Goal: Task Accomplishment & Management: Manage account settings

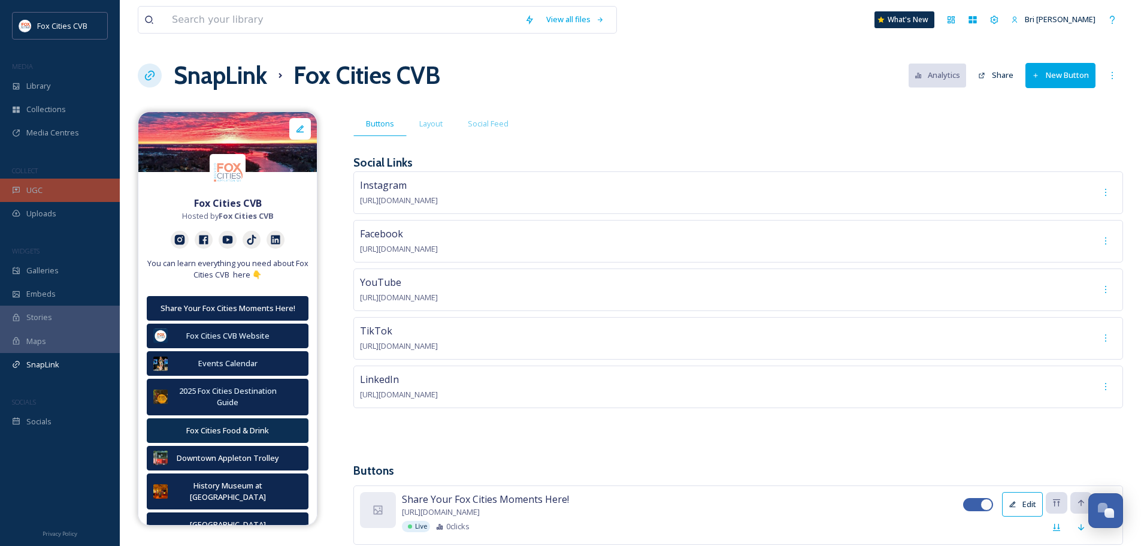
click at [52, 186] on div "UGC" at bounding box center [60, 190] width 120 height 23
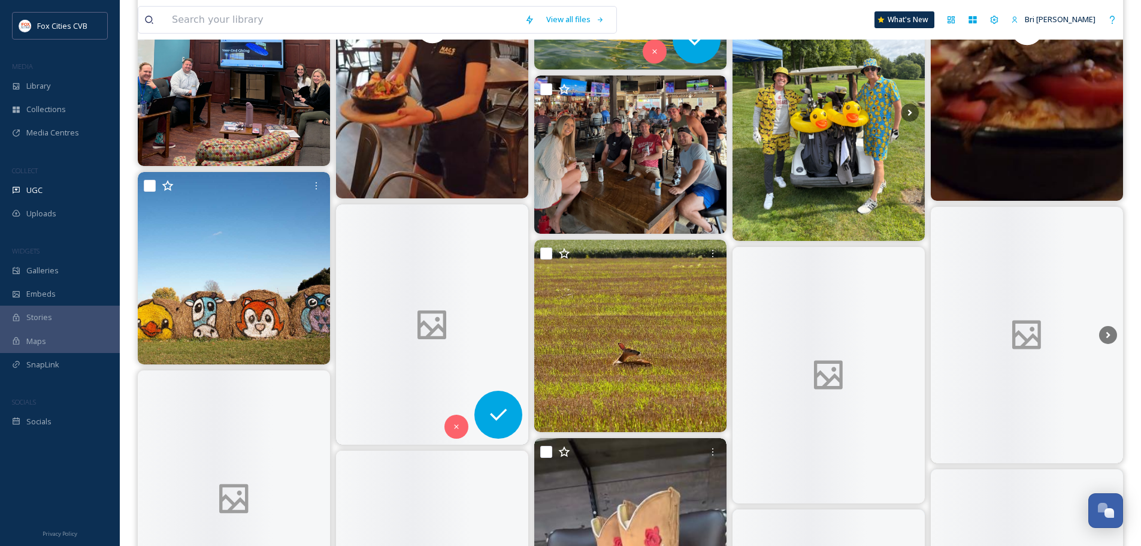
scroll to position [1797, 0]
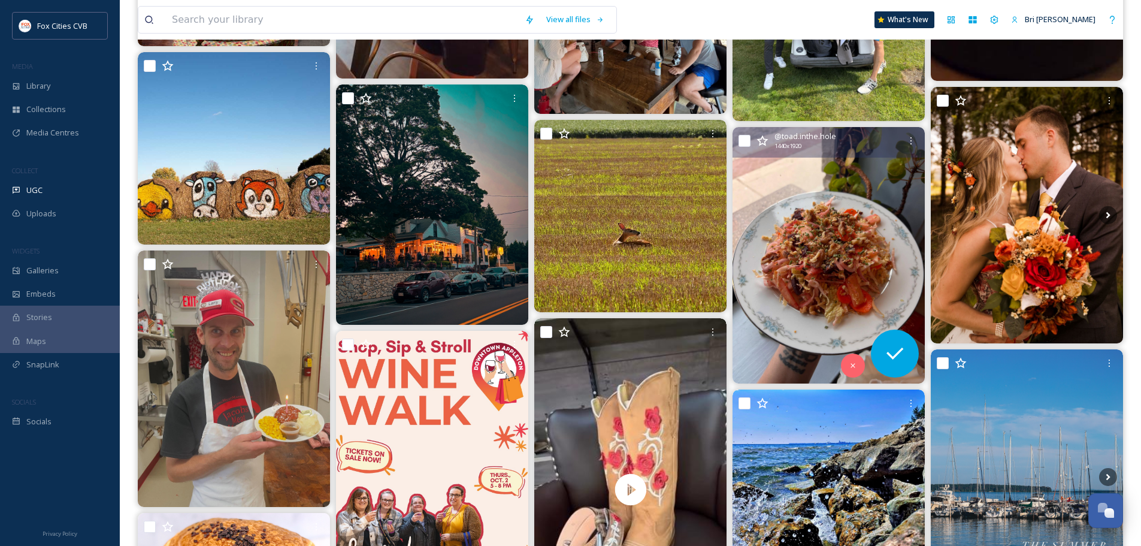
click at [834, 241] on img at bounding box center [829, 255] width 192 height 256
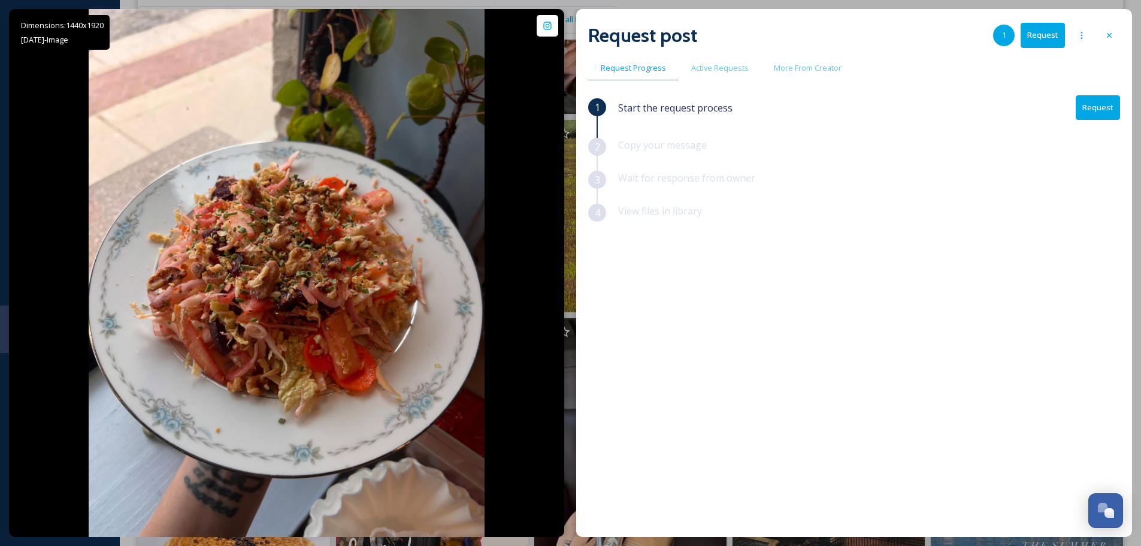
click at [571, 21] on div "Dimensions: 1440 x [DATE] - Image @ toad.inthe.hole Posted [DATE] View Post We …" at bounding box center [570, 273] width 1123 height 528
click at [1105, 31] on icon at bounding box center [1110, 36] width 10 height 10
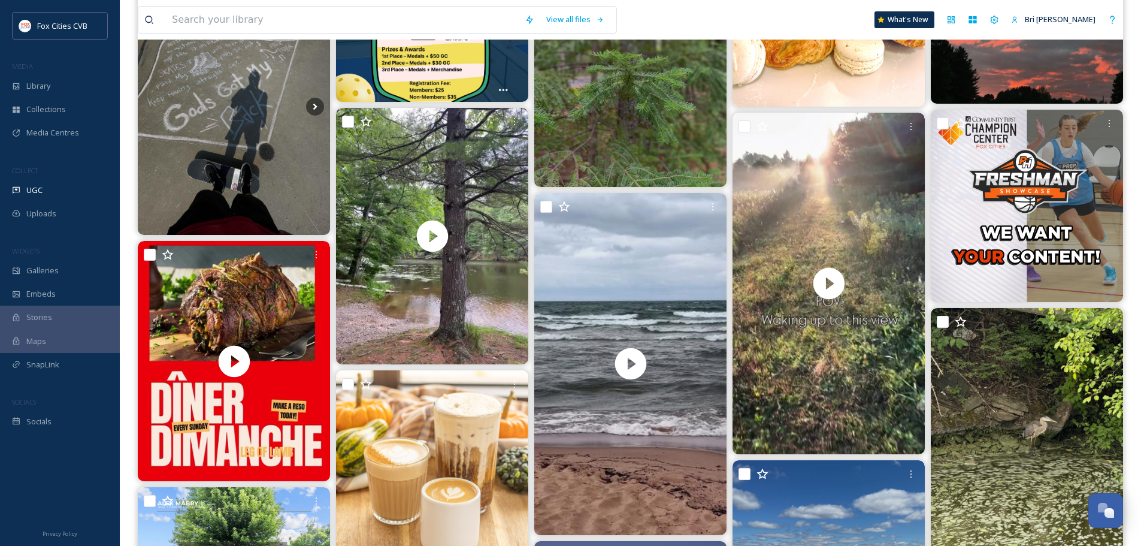
scroll to position [539, 0]
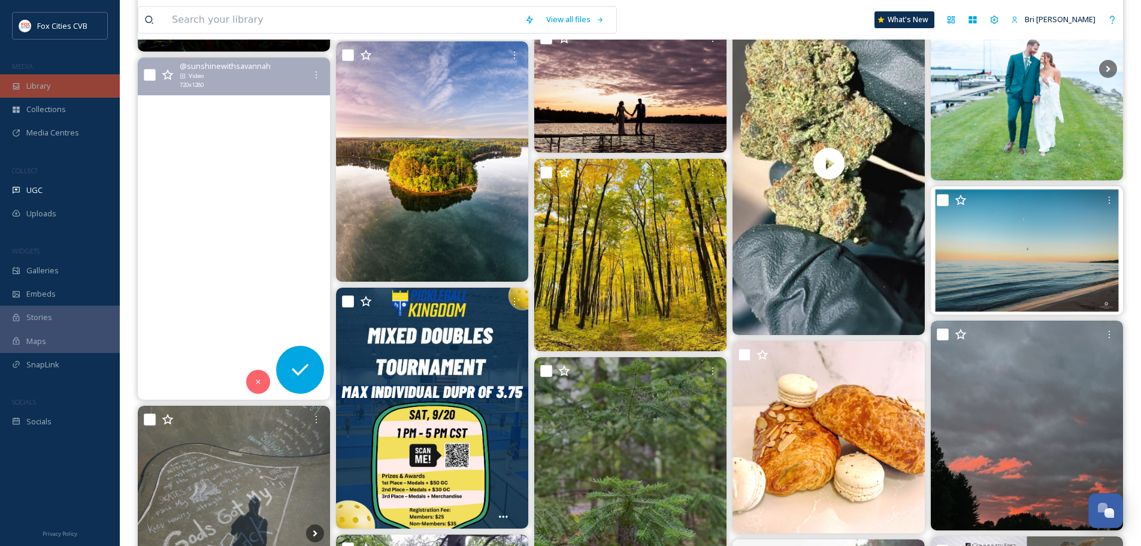
click at [43, 89] on span "Library" at bounding box center [38, 85] width 24 height 11
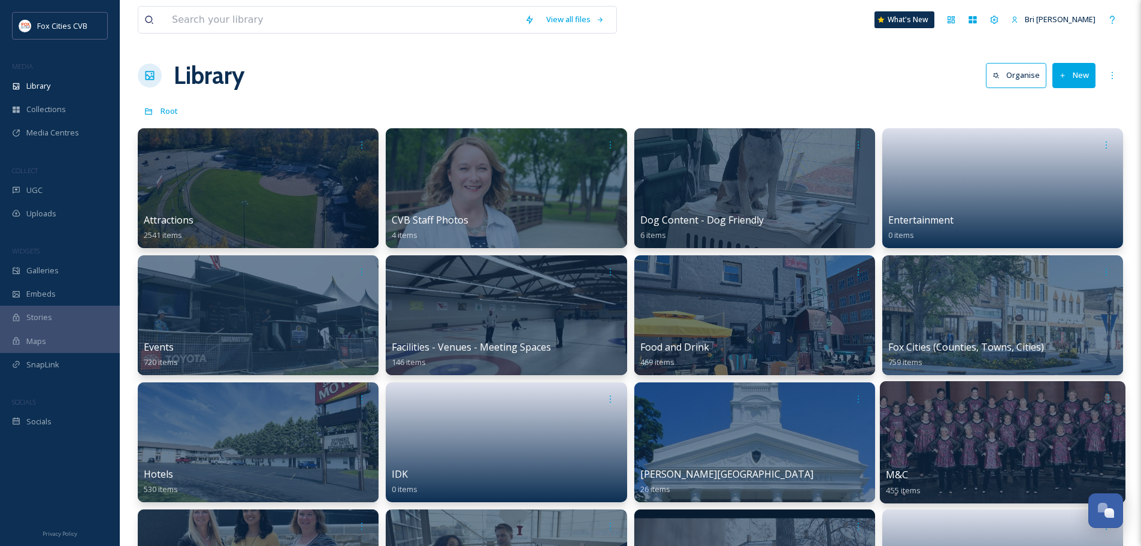
click at [951, 453] on div at bounding box center [1003, 442] width 246 height 122
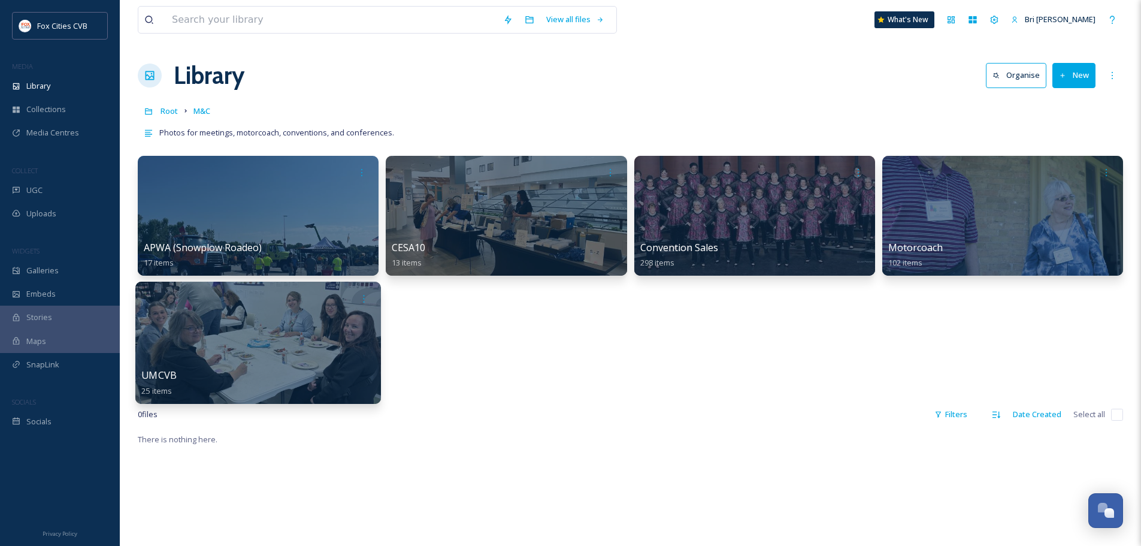
click at [327, 331] on div at bounding box center [258, 343] width 246 height 122
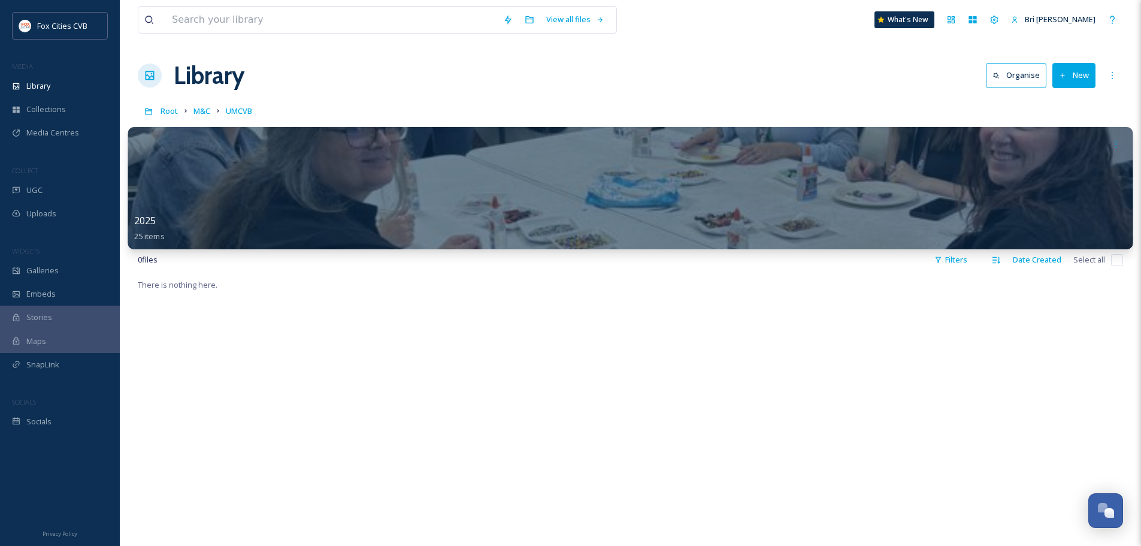
click at [451, 204] on div at bounding box center [630, 188] width 1005 height 122
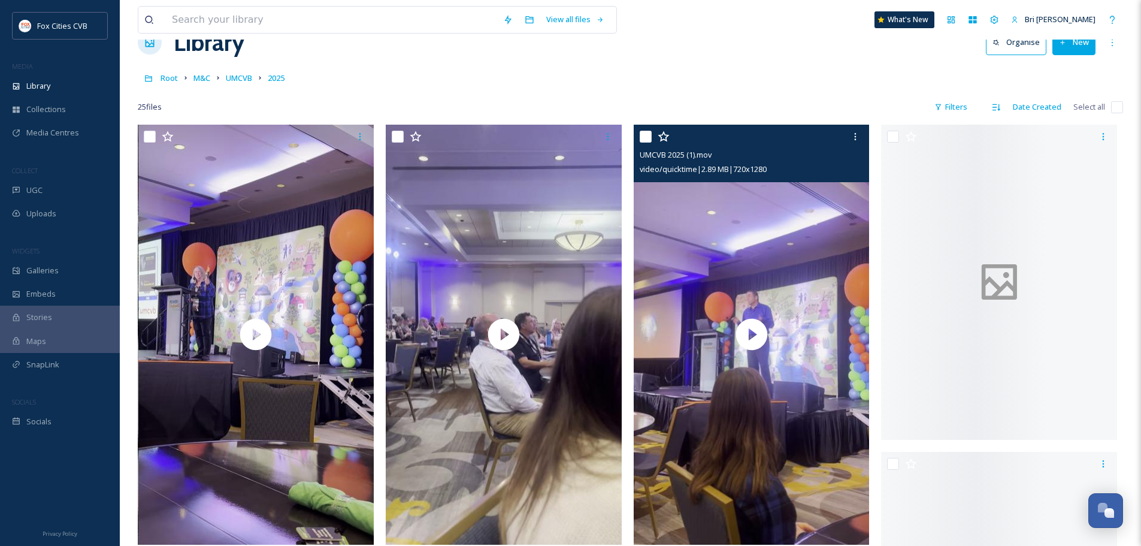
scroll to position [60, 0]
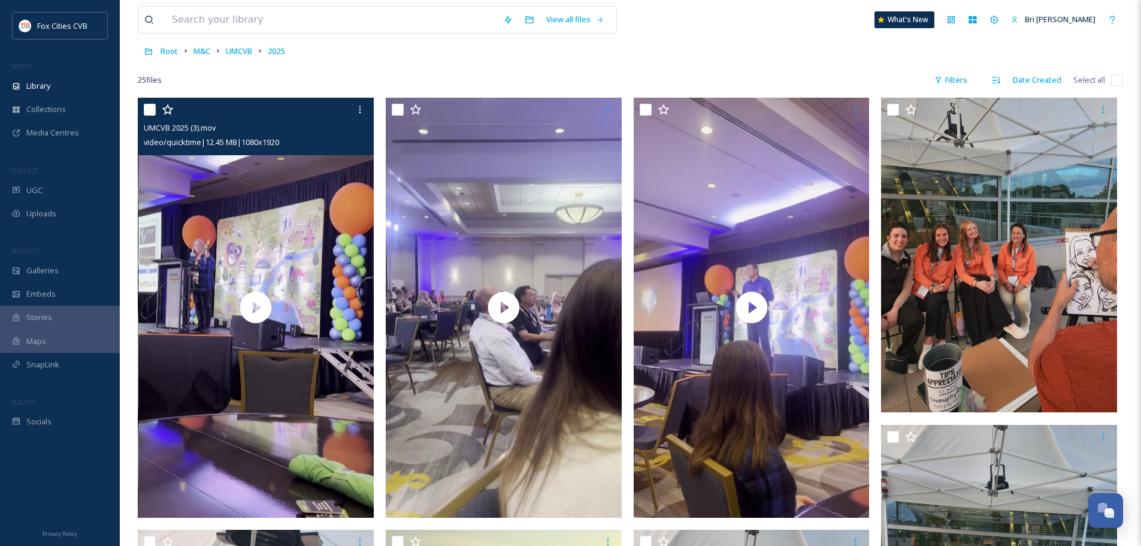
click at [153, 110] on input "checkbox" at bounding box center [150, 110] width 12 height 12
checkbox input "true"
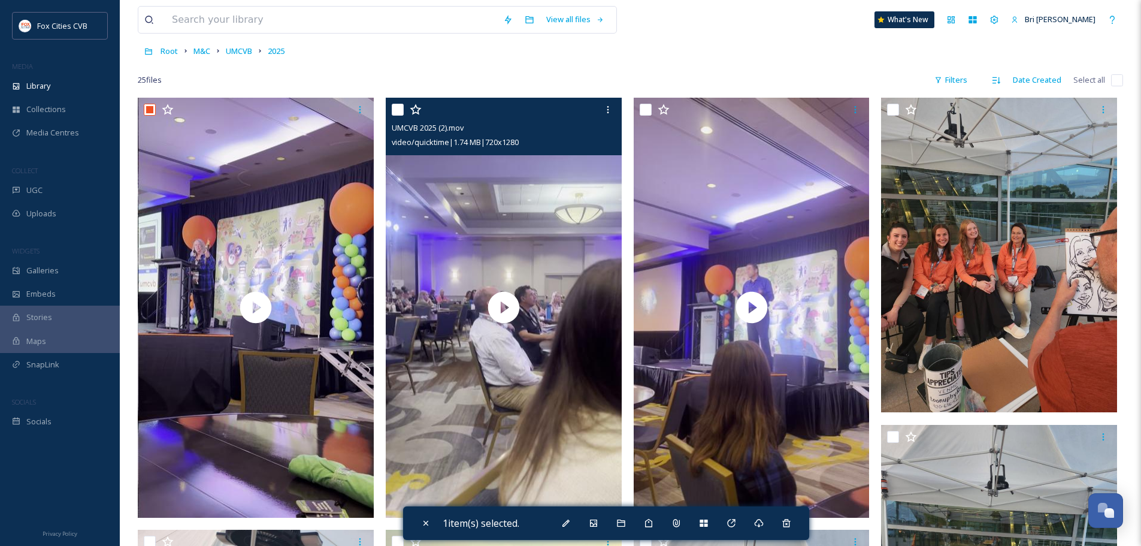
click at [399, 110] on input "checkbox" at bounding box center [398, 110] width 12 height 12
checkbox input "true"
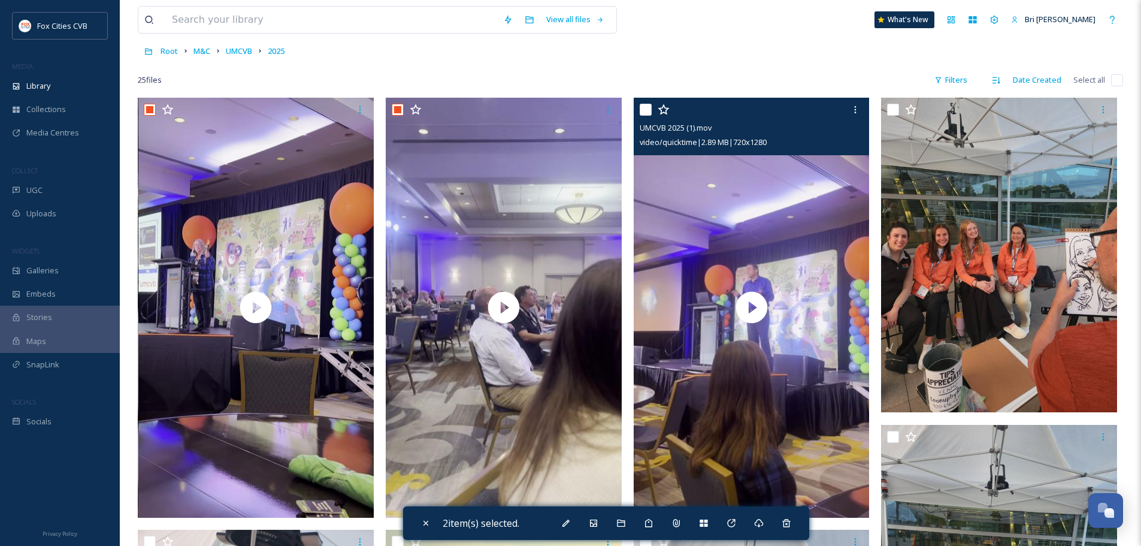
click at [651, 109] on input "checkbox" at bounding box center [646, 110] width 12 height 12
checkbox input "true"
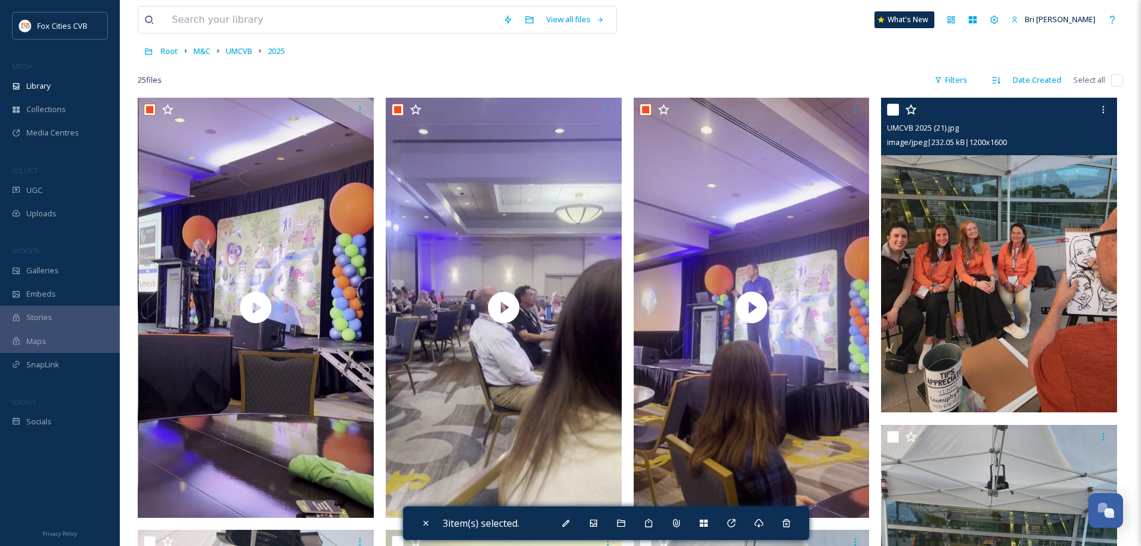
click at [899, 113] on input "checkbox" at bounding box center [893, 110] width 12 height 12
checkbox input "true"
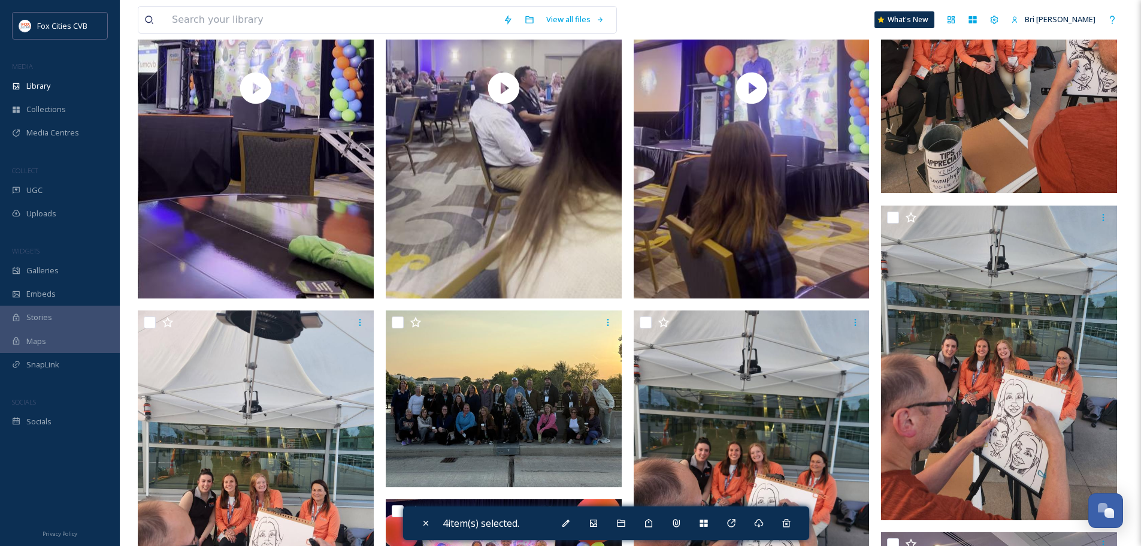
scroll to position [300, 0]
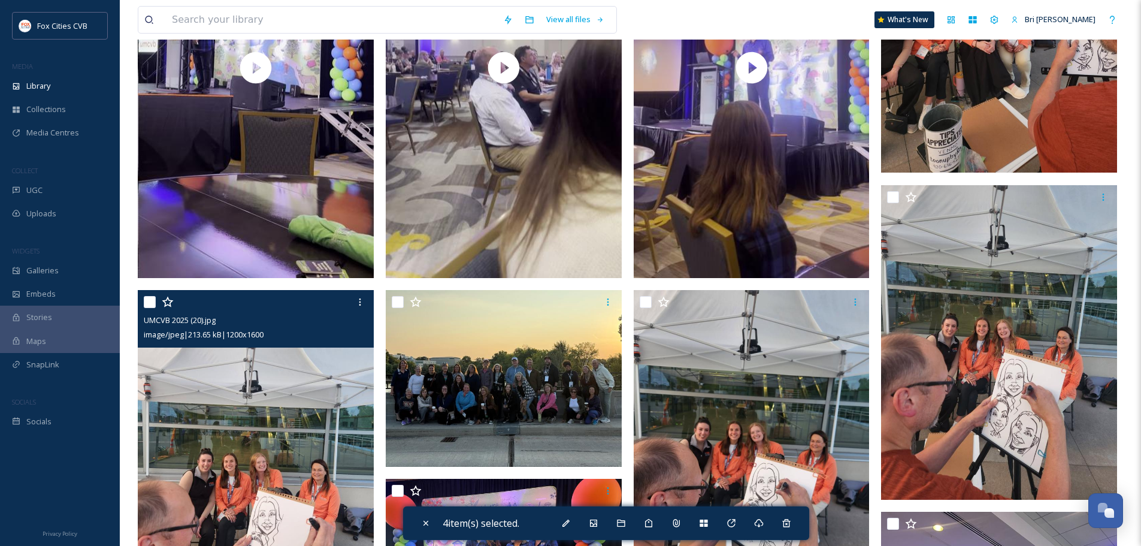
click at [150, 301] on input "checkbox" at bounding box center [150, 302] width 12 height 12
checkbox input "true"
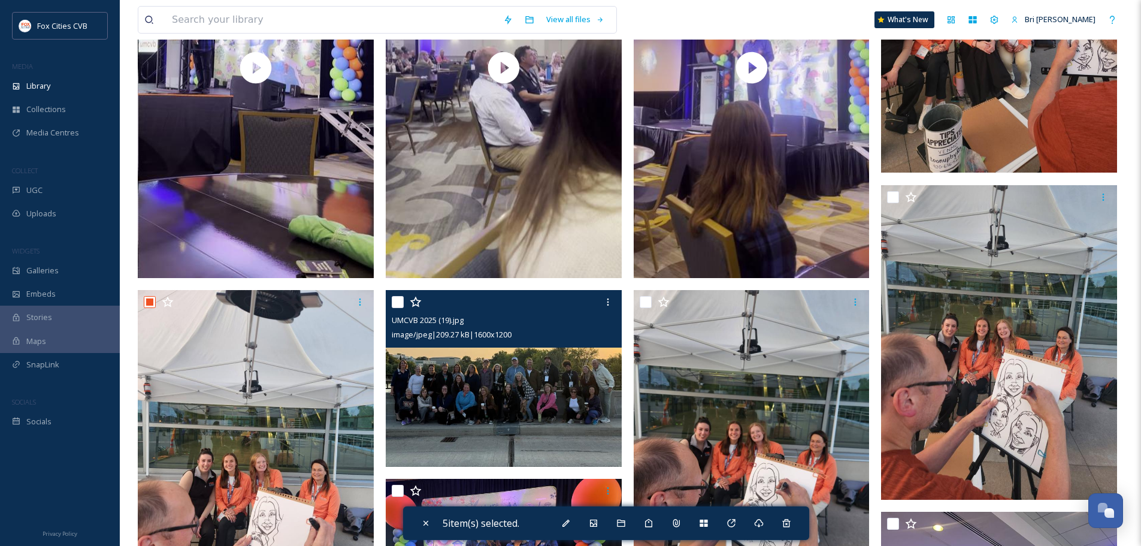
click at [399, 304] on input "checkbox" at bounding box center [398, 302] width 12 height 12
checkbox input "true"
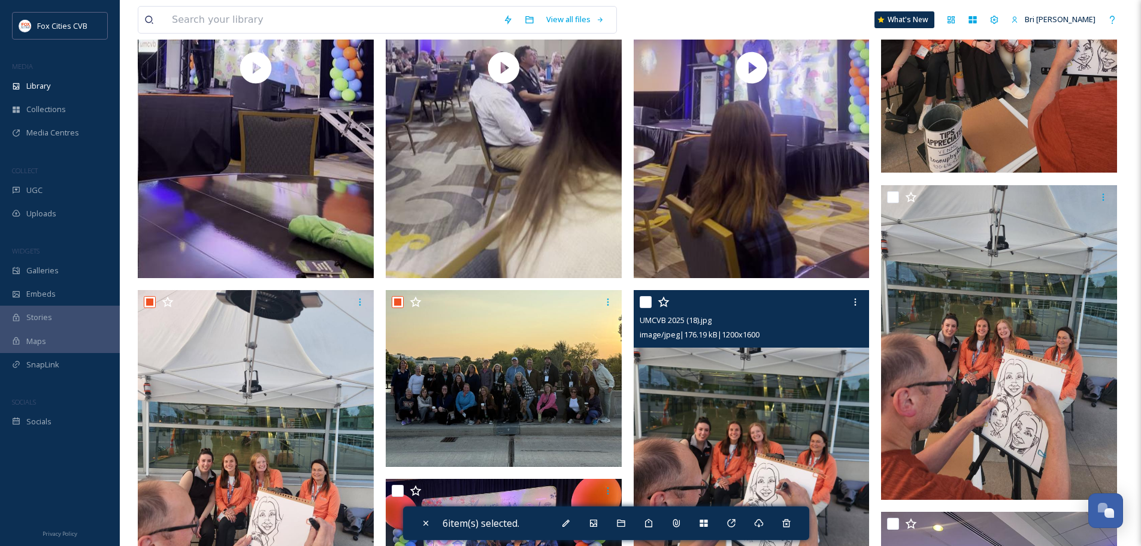
click at [643, 301] on input "checkbox" at bounding box center [646, 302] width 12 height 12
checkbox input "true"
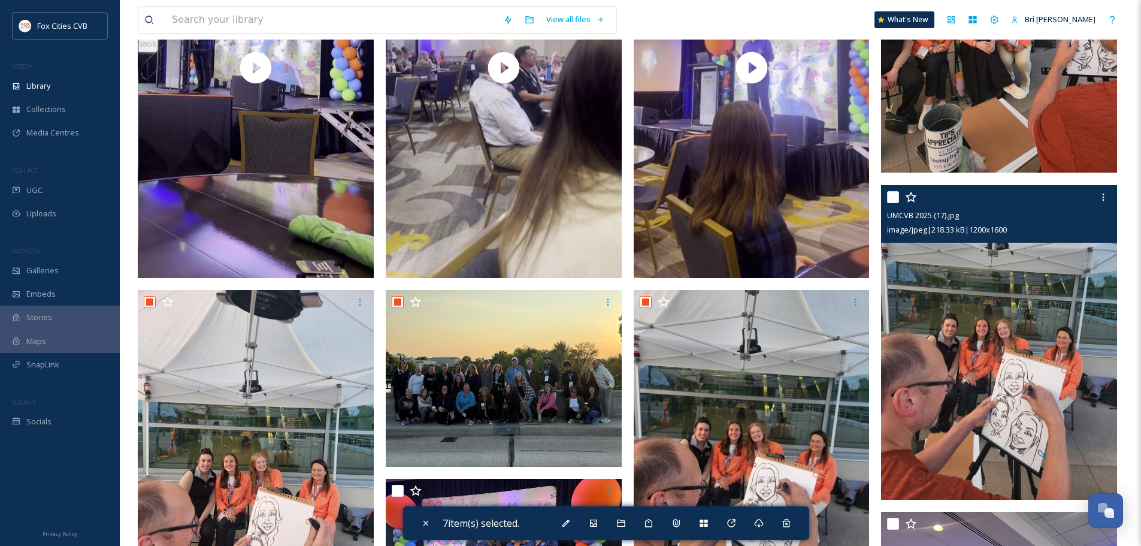
click at [899, 201] on input "checkbox" at bounding box center [893, 197] width 12 height 12
checkbox input "true"
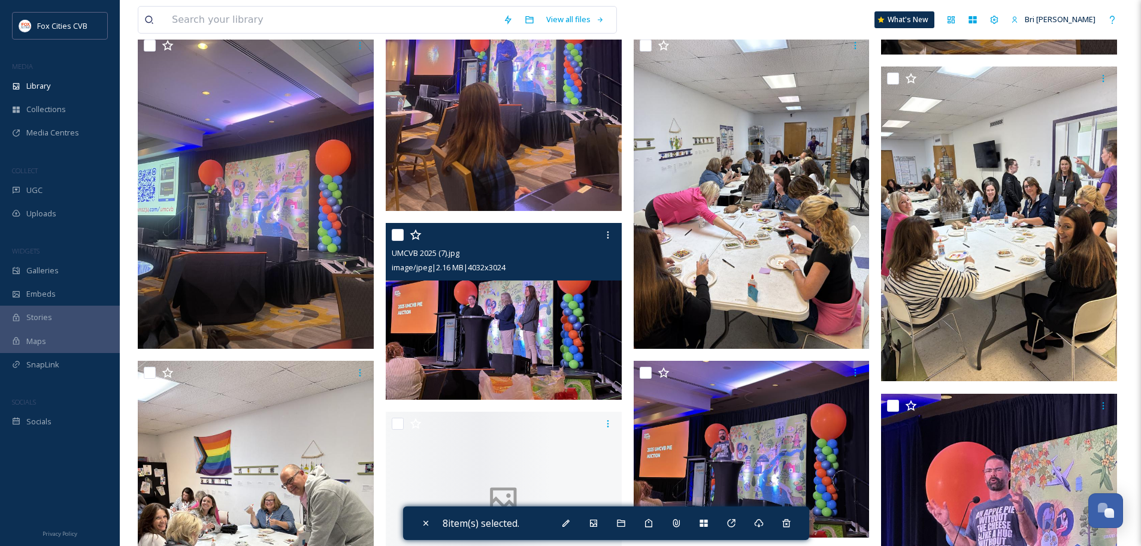
scroll to position [1078, 0]
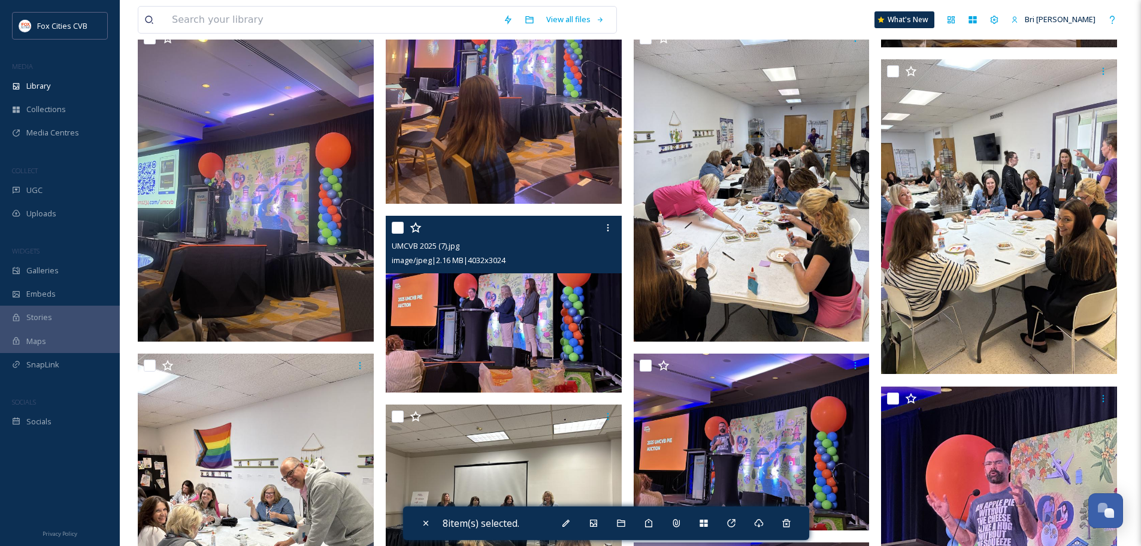
click at [399, 235] on div at bounding box center [505, 228] width 227 height 22
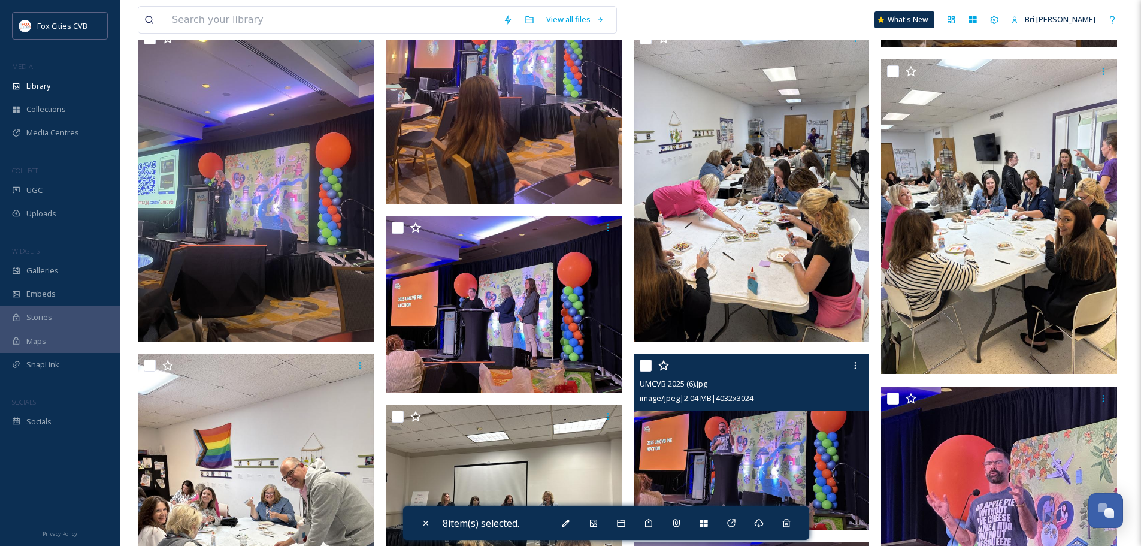
click at [646, 361] on input "checkbox" at bounding box center [646, 365] width 12 height 12
checkbox input "true"
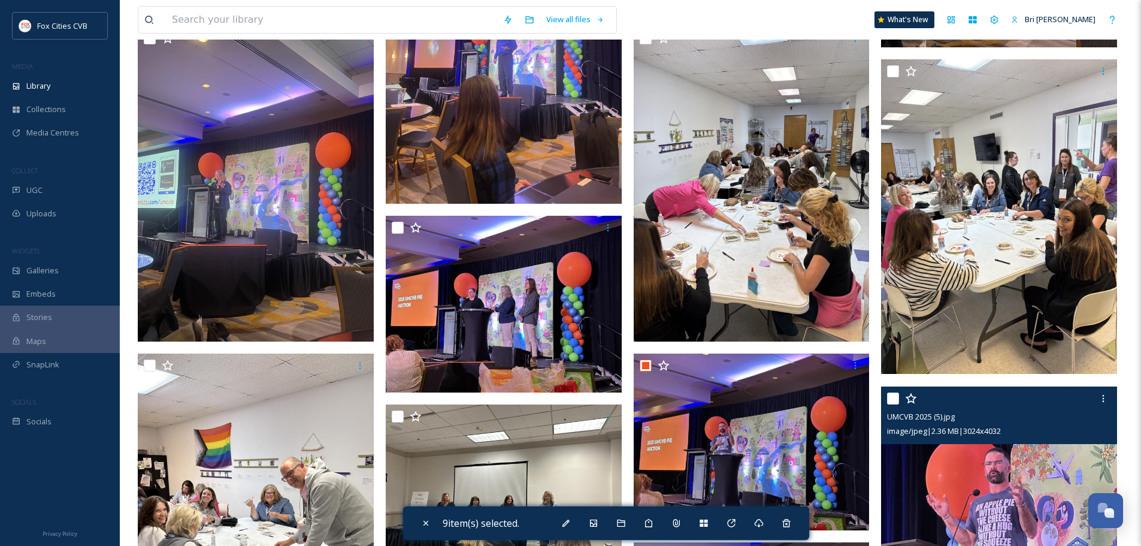
click at [898, 393] on input "checkbox" at bounding box center [893, 398] width 12 height 12
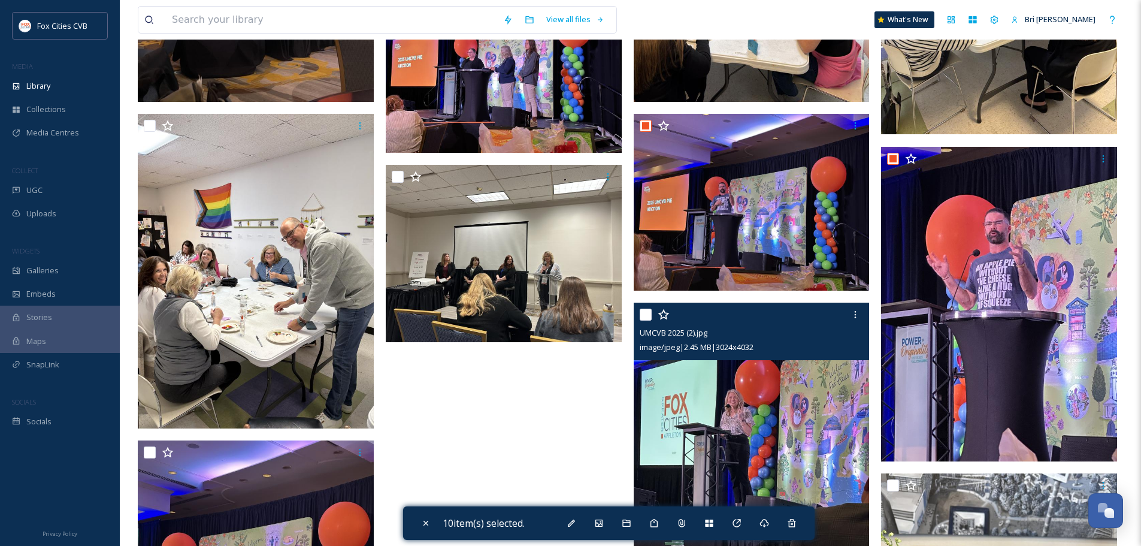
scroll to position [1378, 0]
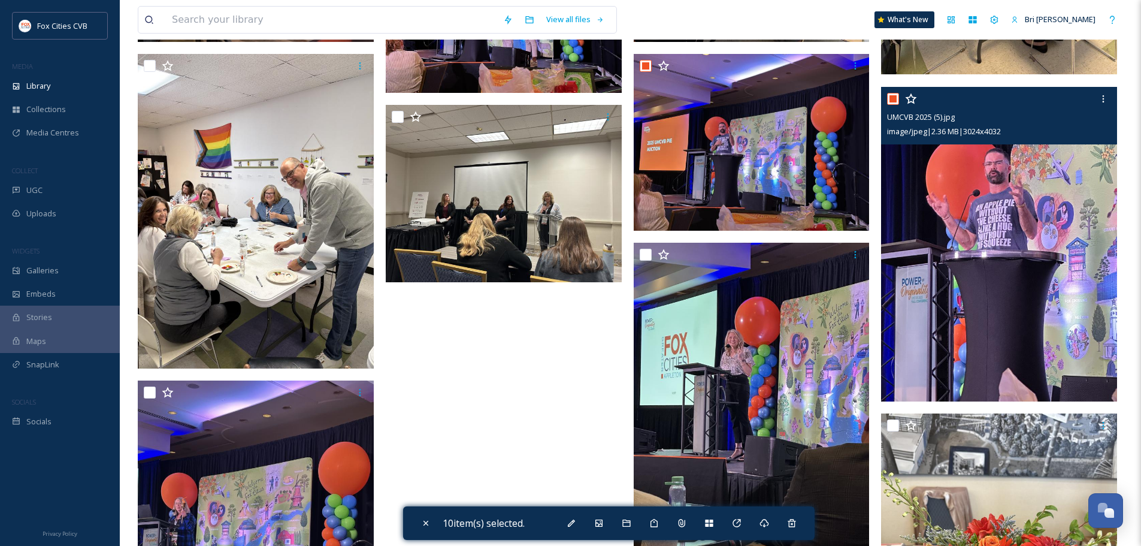
click at [891, 100] on input "checkbox" at bounding box center [893, 99] width 12 height 12
checkbox input "false"
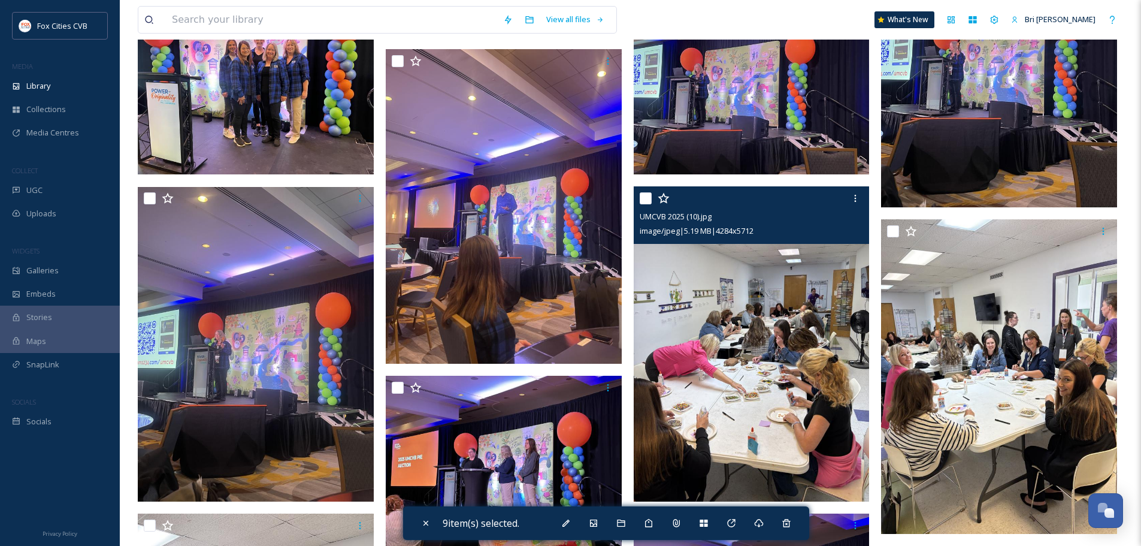
scroll to position [899, 0]
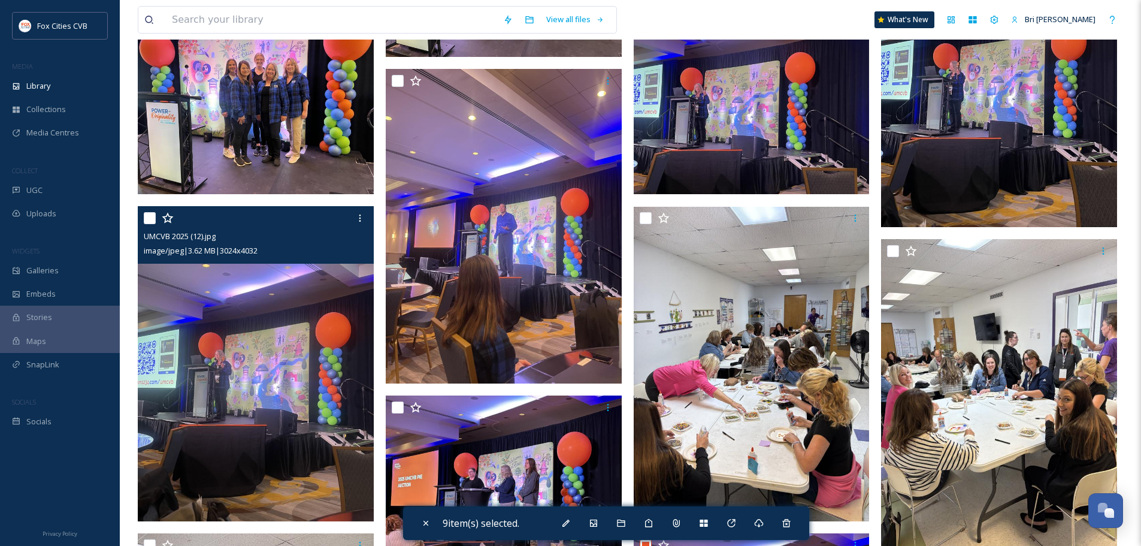
click at [149, 219] on input "checkbox" at bounding box center [150, 218] width 12 height 12
checkbox input "true"
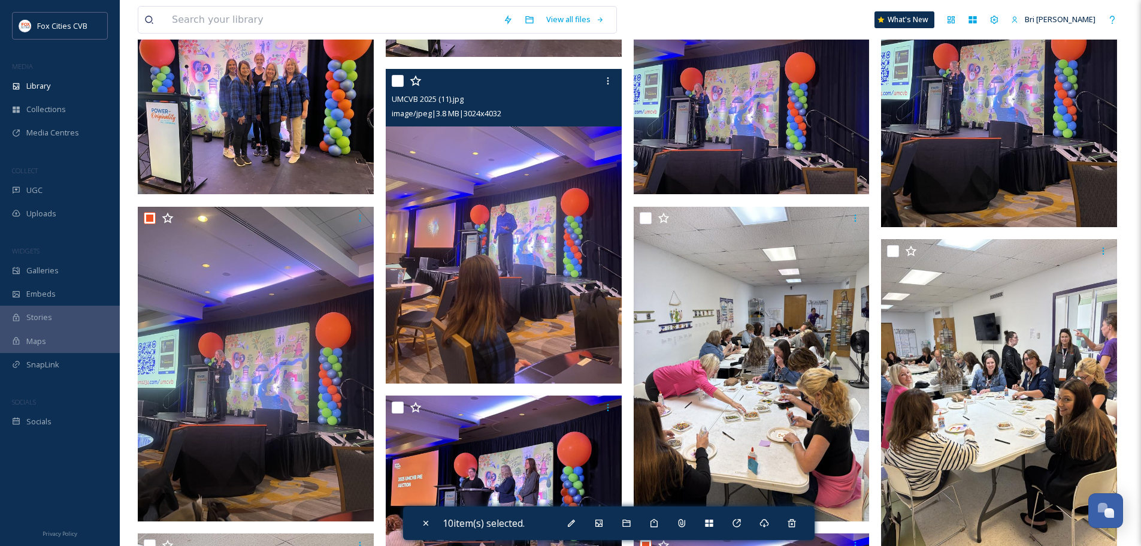
click at [397, 81] on input "checkbox" at bounding box center [398, 81] width 12 height 12
checkbox input "true"
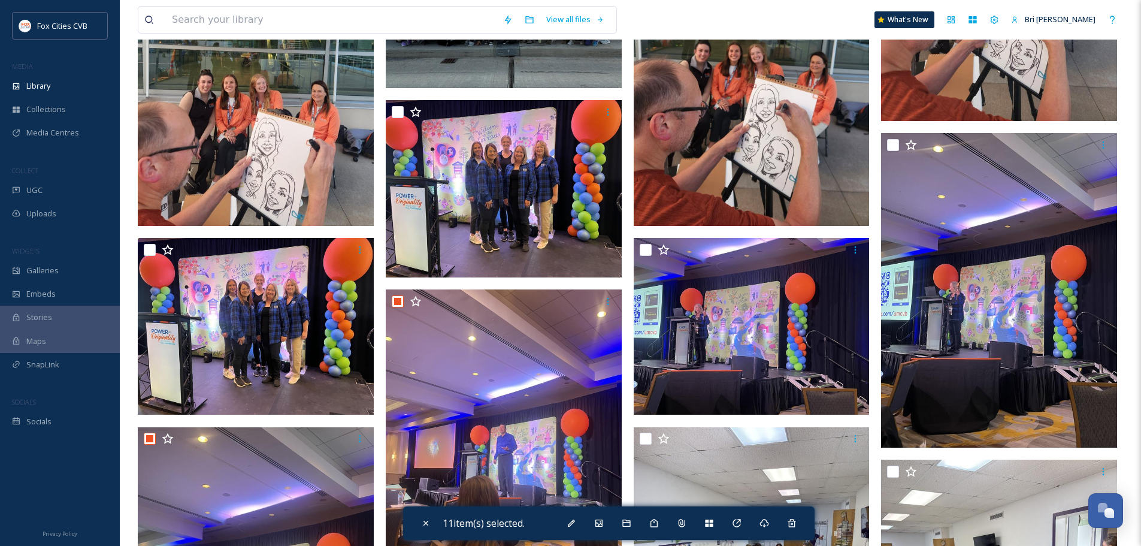
scroll to position [659, 0]
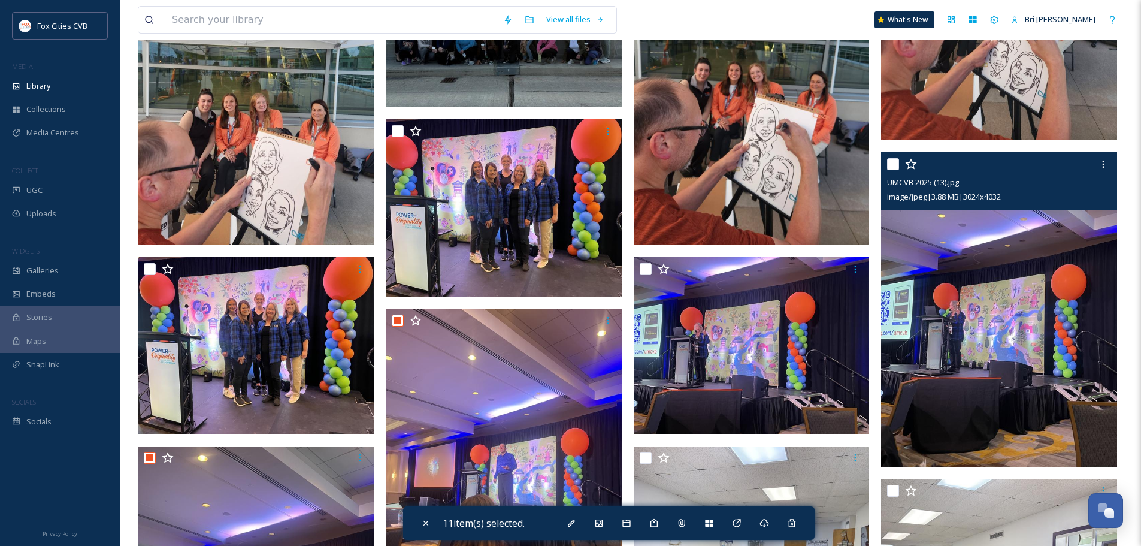
click at [893, 161] on input "checkbox" at bounding box center [893, 164] width 12 height 12
checkbox input "true"
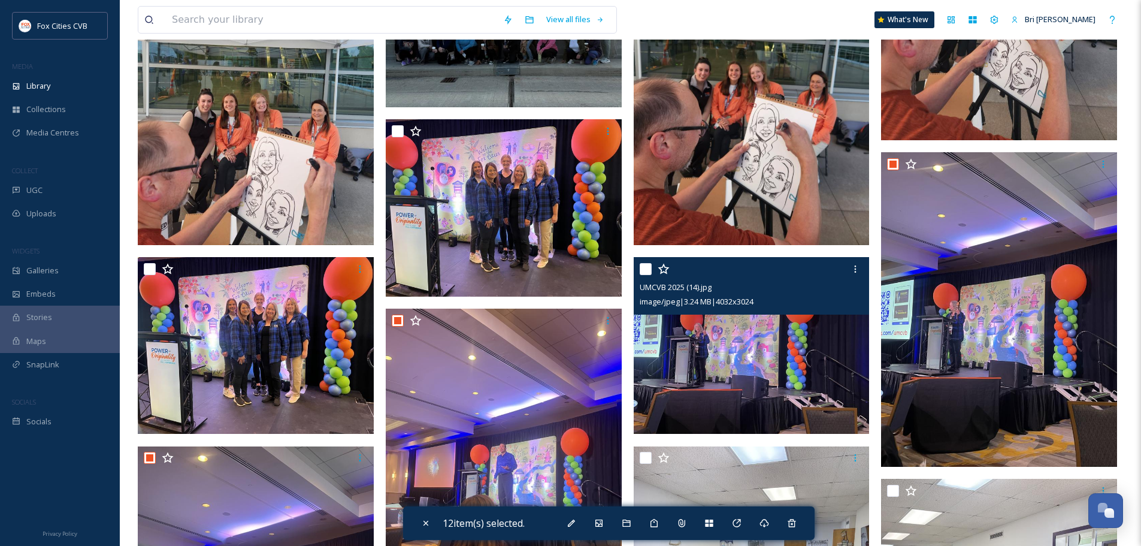
click at [648, 265] on input "checkbox" at bounding box center [646, 269] width 12 height 12
checkbox input "true"
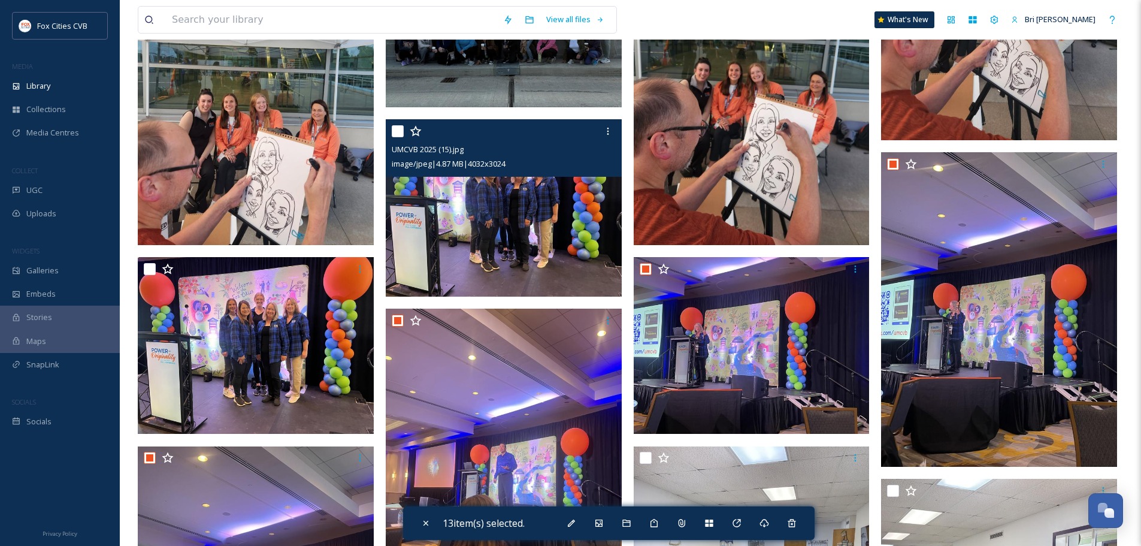
click at [399, 129] on input "checkbox" at bounding box center [398, 131] width 12 height 12
checkbox input "true"
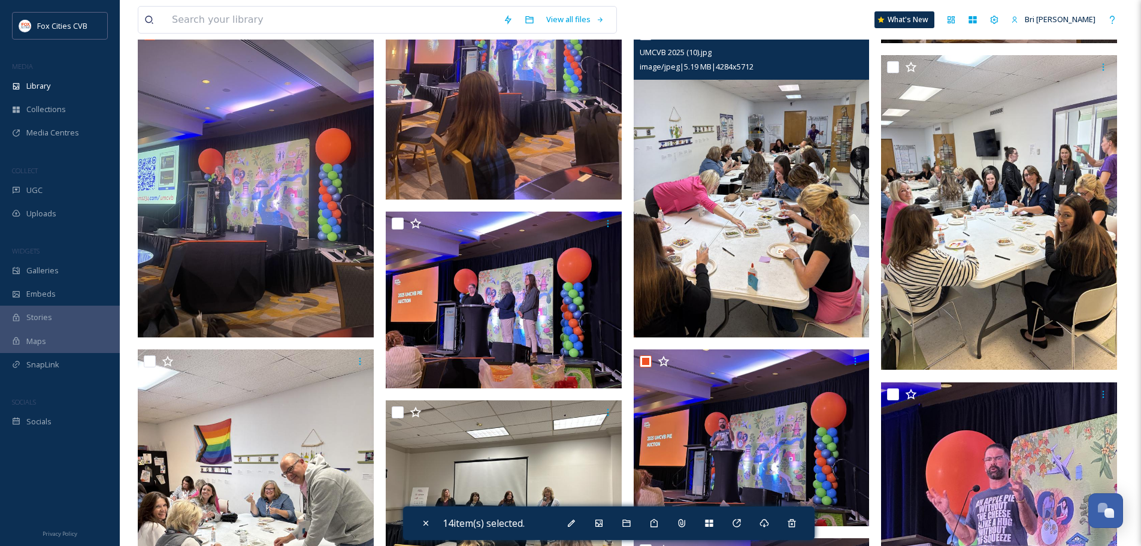
scroll to position [1138, 0]
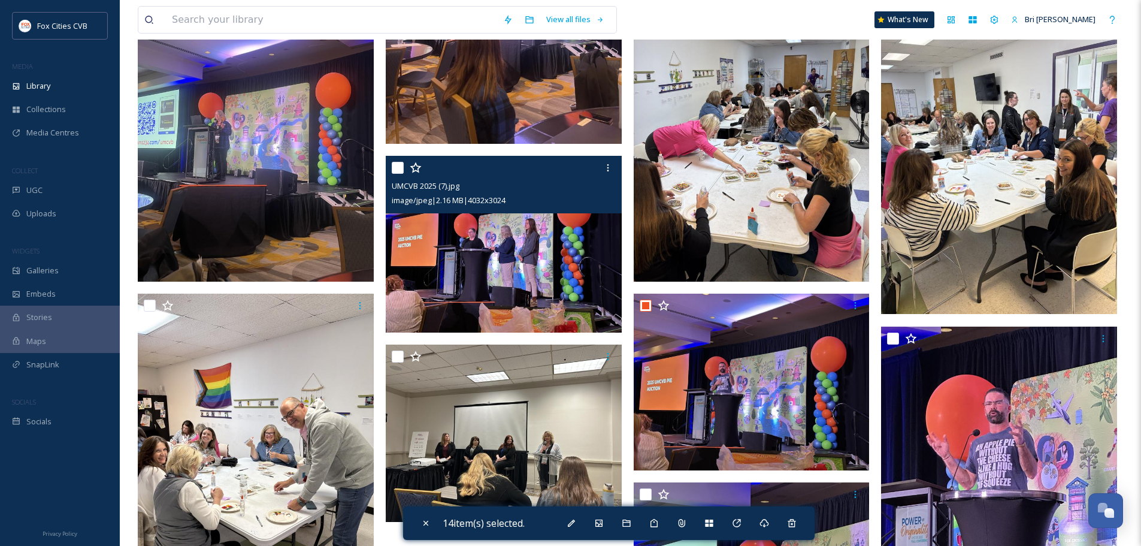
click at [392, 167] on input "checkbox" at bounding box center [398, 168] width 12 height 12
click at [395, 165] on input "checkbox" at bounding box center [398, 168] width 12 height 12
checkbox input "false"
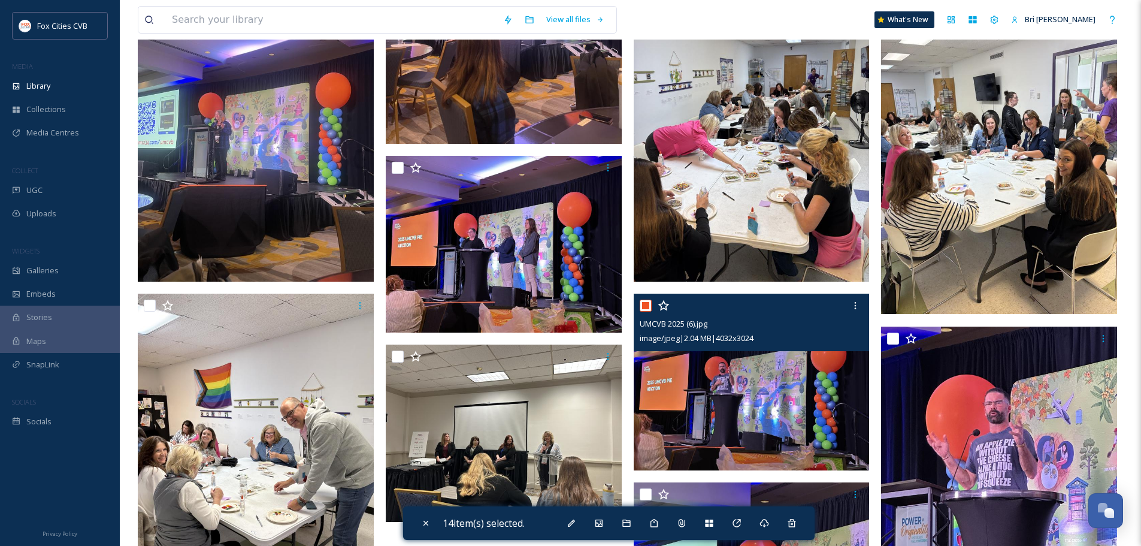
click at [646, 306] on input "checkbox" at bounding box center [646, 306] width 12 height 12
checkbox input "false"
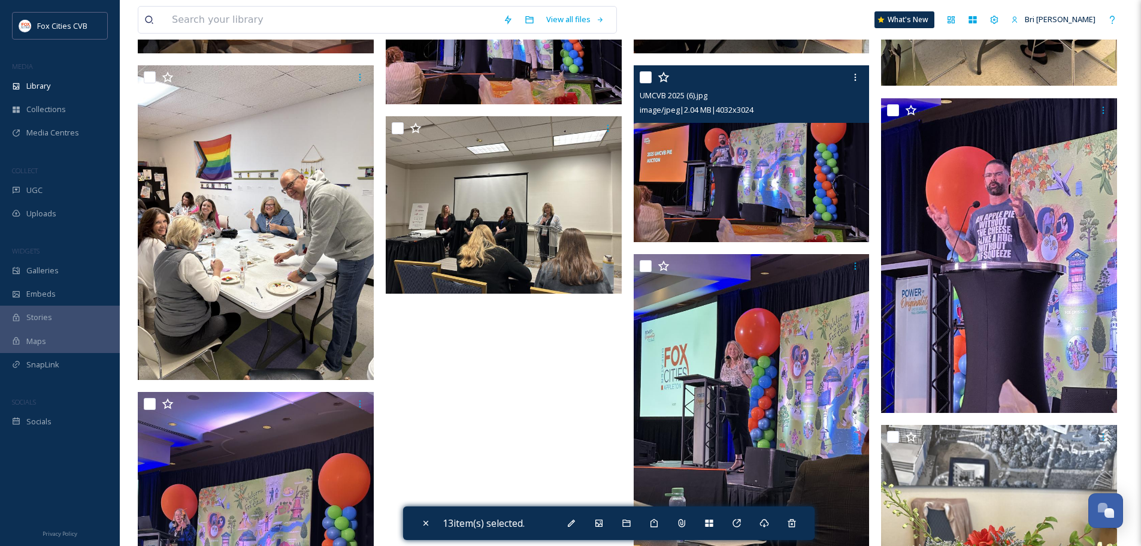
scroll to position [1378, 0]
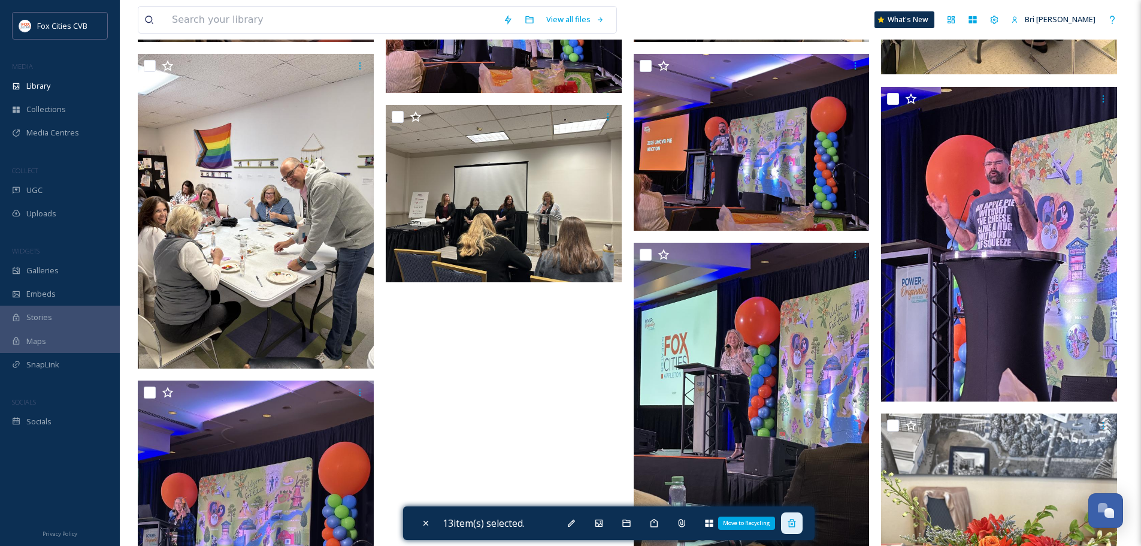
click at [796, 523] on icon at bounding box center [792, 523] width 8 height 8
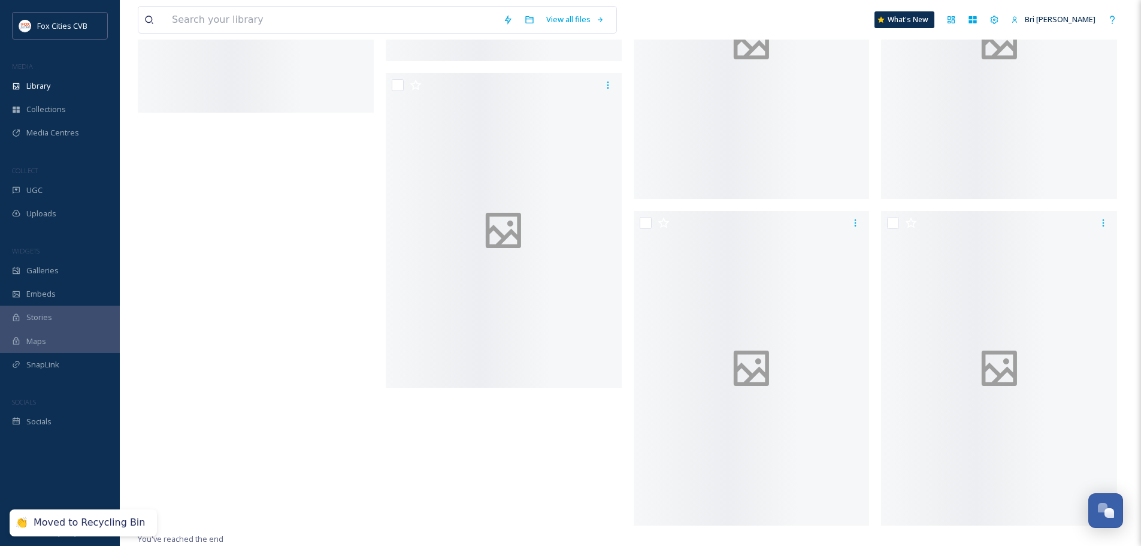
scroll to position [600, 0]
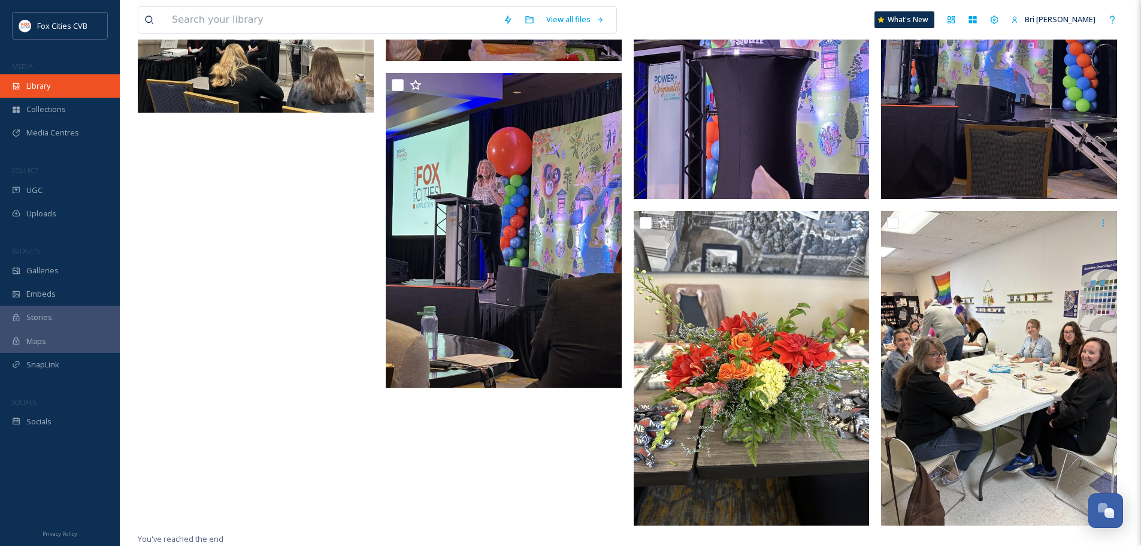
click at [31, 88] on span "Library" at bounding box center [38, 85] width 24 height 11
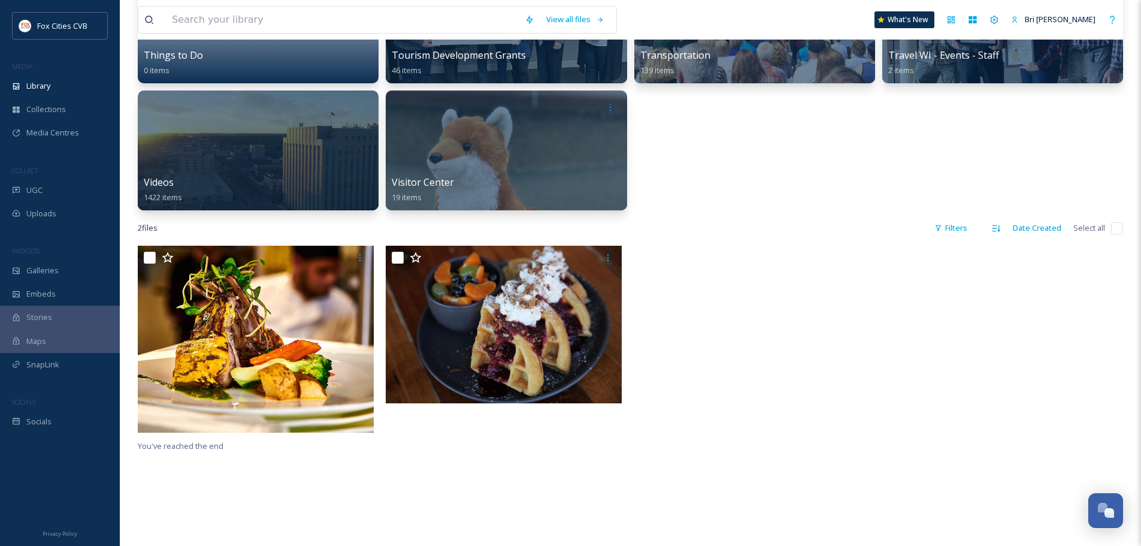
scroll to position [719, 0]
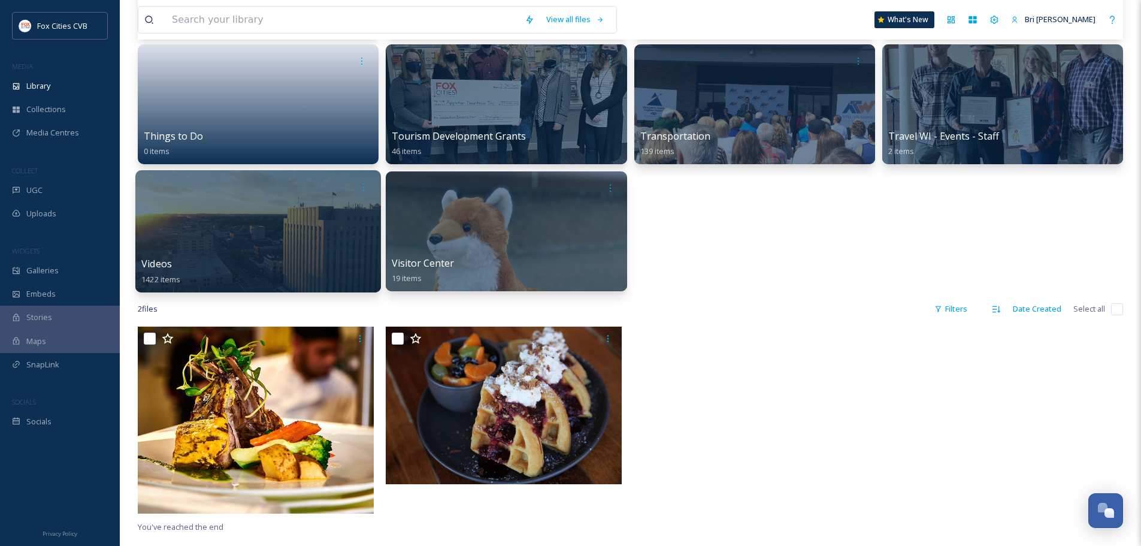
click at [315, 223] on div at bounding box center [258, 231] width 246 height 122
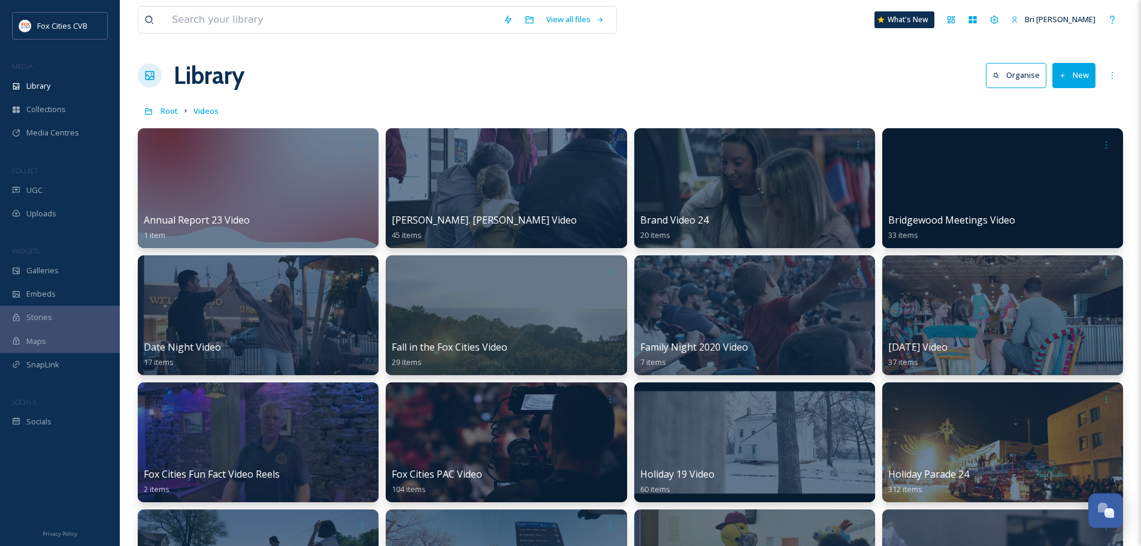
click at [1092, 79] on button "New" at bounding box center [1074, 75] width 43 height 25
click at [1062, 143] on div "Folder" at bounding box center [1061, 149] width 68 height 23
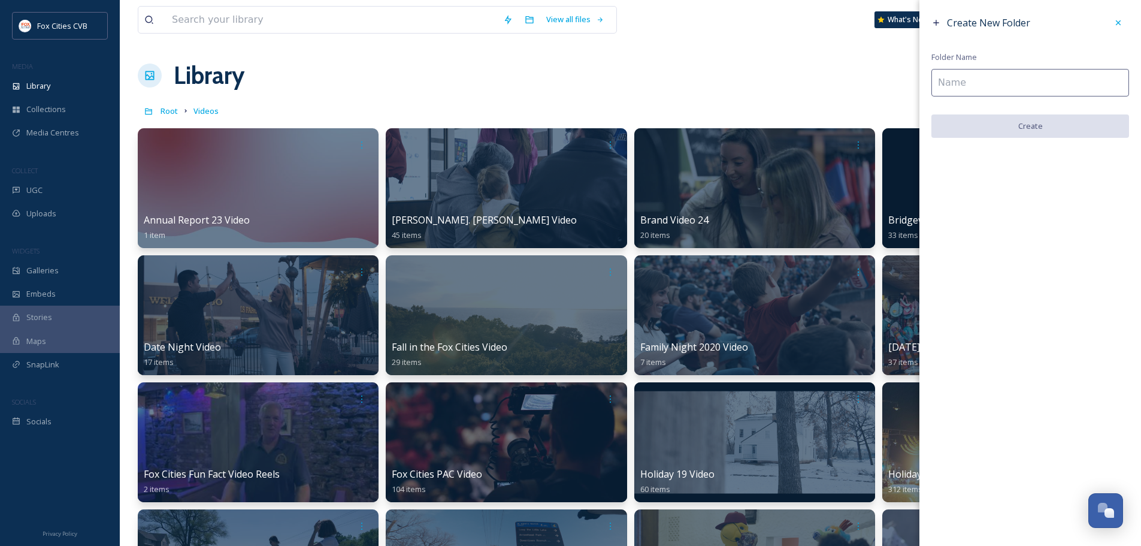
click at [984, 89] on input at bounding box center [1031, 83] width 198 height 28
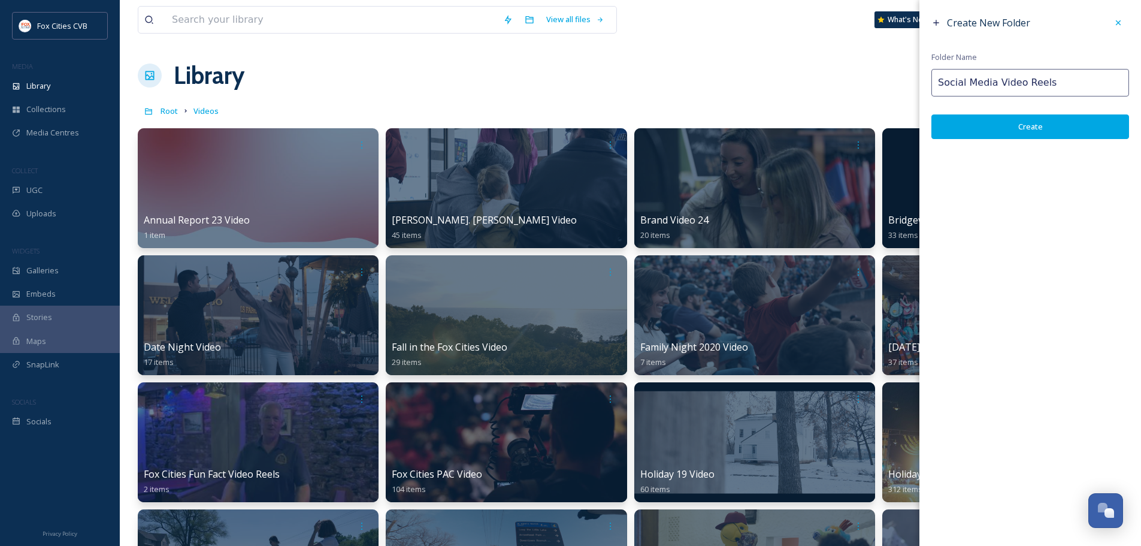
type input "Social Media Video Reels"
click at [1042, 125] on button "Create" at bounding box center [1031, 126] width 198 height 25
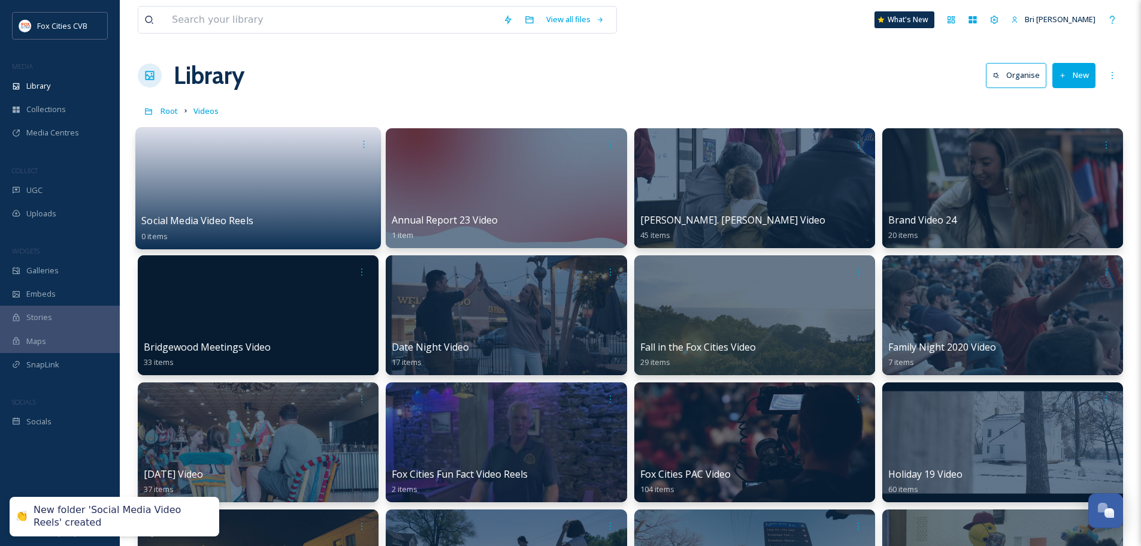
click at [145, 192] on link at bounding box center [258, 184] width 234 height 58
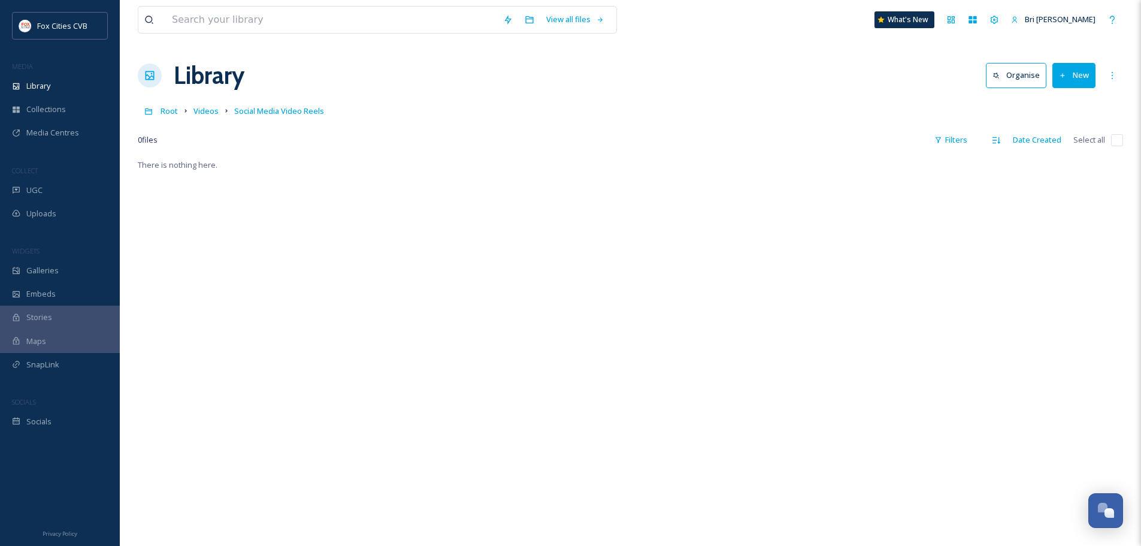
click at [1062, 78] on icon at bounding box center [1063, 76] width 8 height 8
click at [1066, 108] on span "File Upload" at bounding box center [1069, 103] width 40 height 11
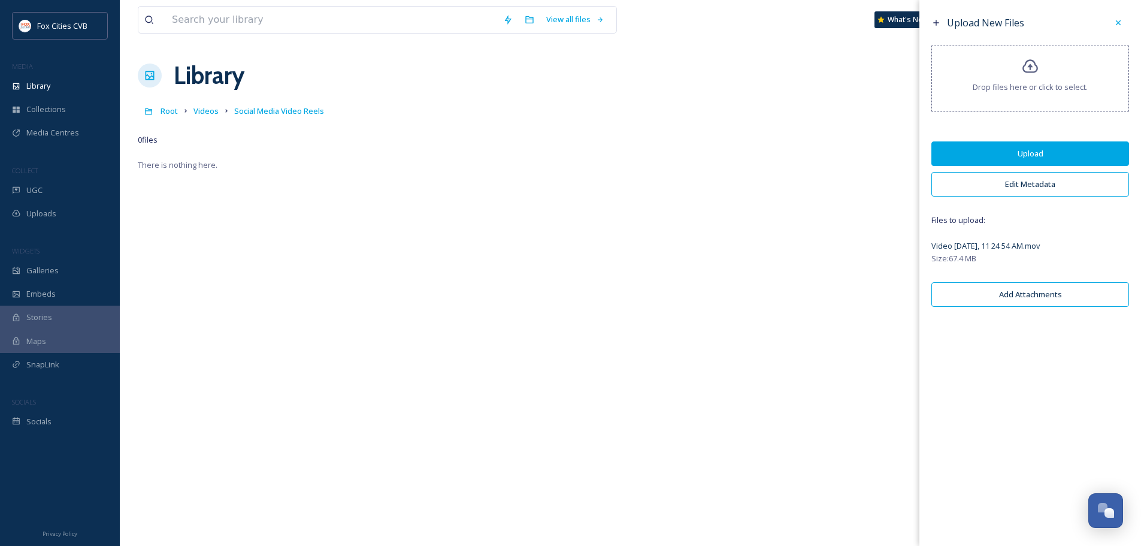
click at [1074, 179] on button "Edit Metadata" at bounding box center [1031, 184] width 198 height 25
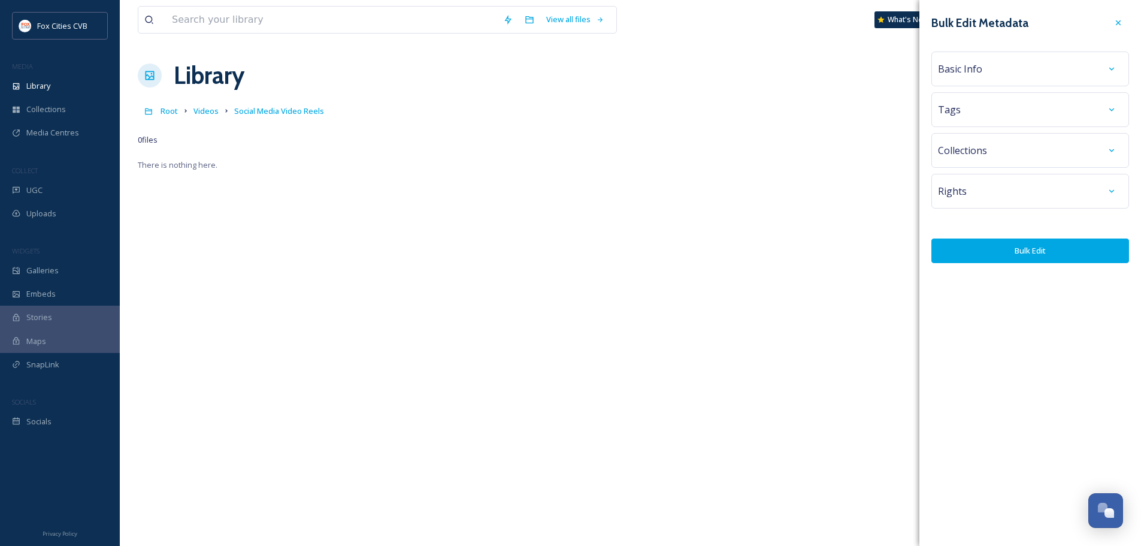
click at [1006, 74] on div "Basic Info" at bounding box center [1030, 69] width 185 height 22
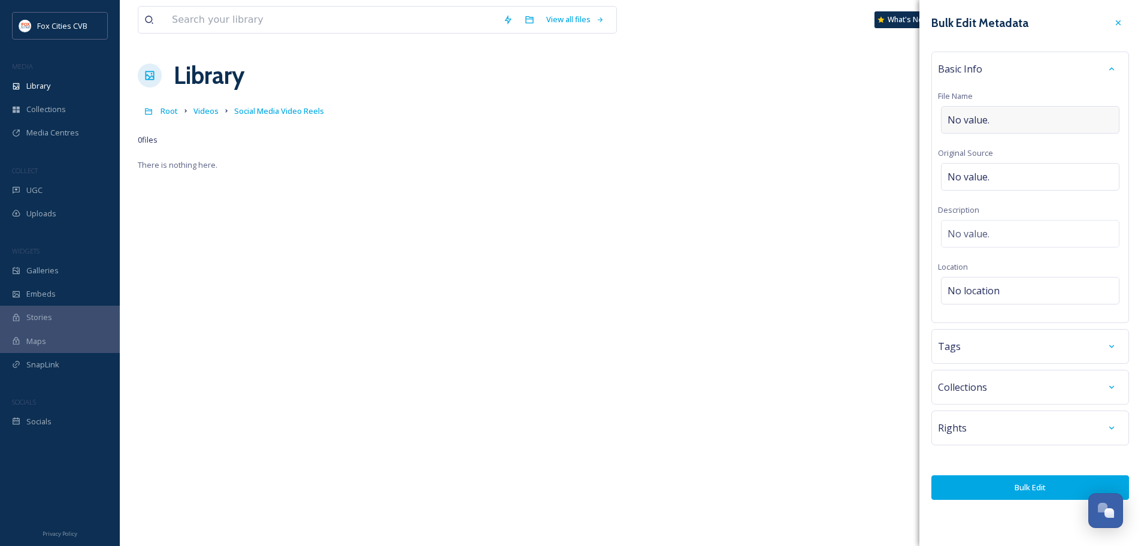
click at [994, 113] on div "No value." at bounding box center [1030, 120] width 179 height 28
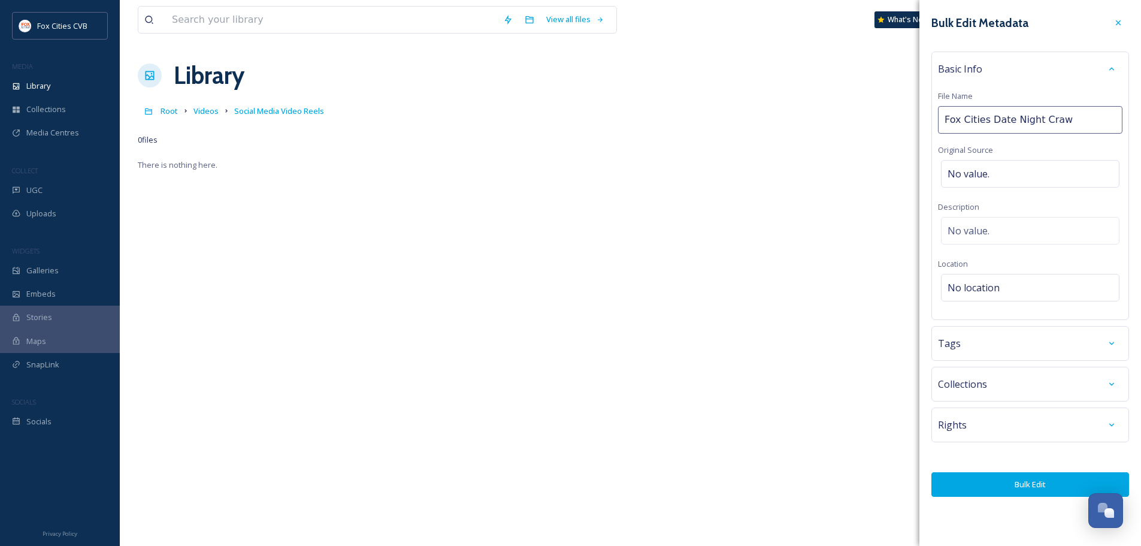
type input "Fox Cities Date Night Crawl"
click at [995, 482] on button "Bulk Edit" at bounding box center [1031, 484] width 198 height 25
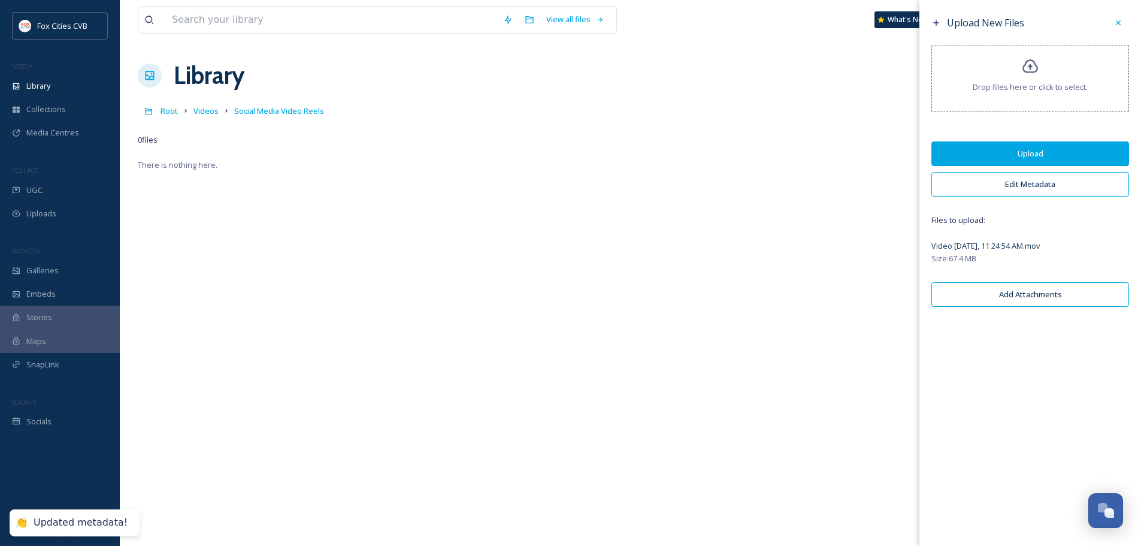
click at [1063, 155] on button "Upload" at bounding box center [1031, 153] width 198 height 25
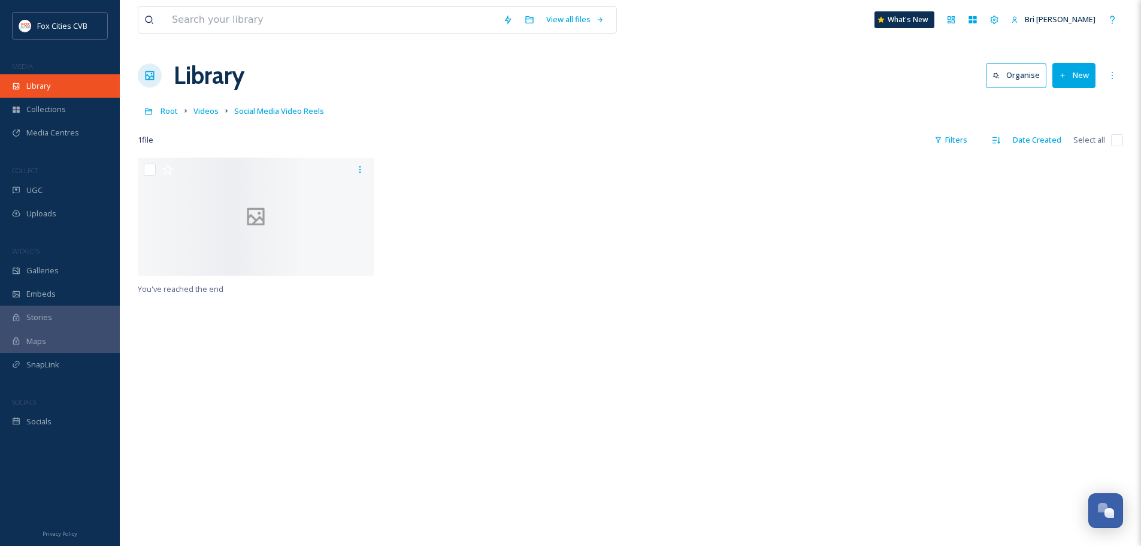
click at [32, 83] on span "Library" at bounding box center [38, 85] width 24 height 11
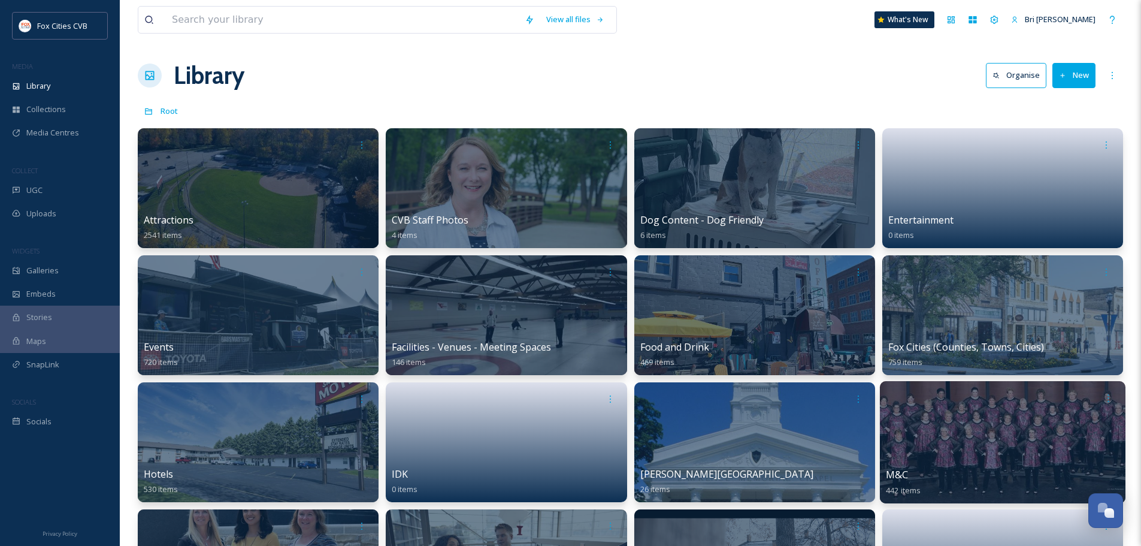
click at [973, 442] on div at bounding box center [1003, 442] width 246 height 122
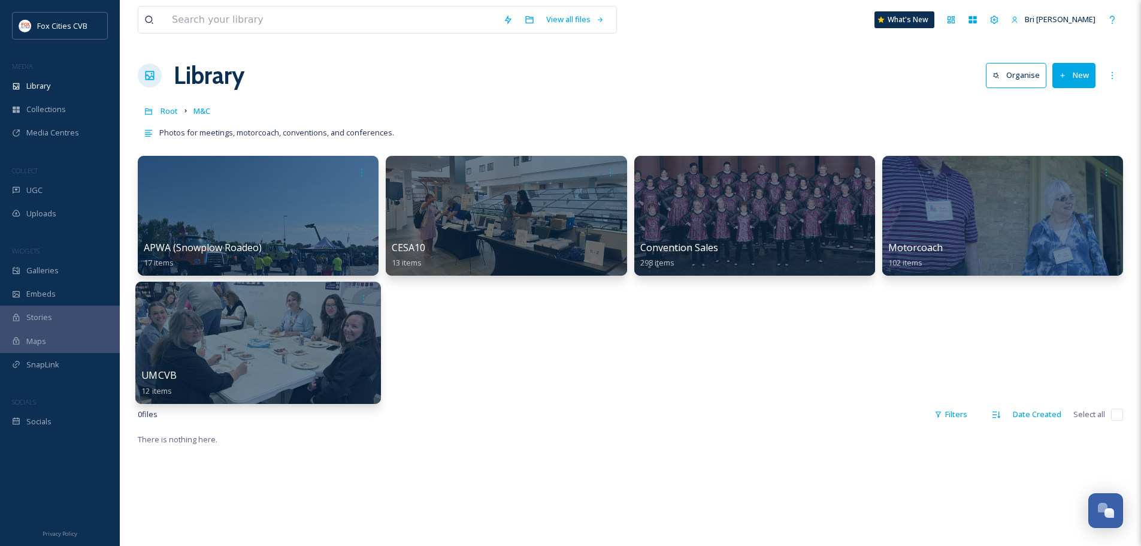
click at [243, 325] on div at bounding box center [258, 343] width 246 height 122
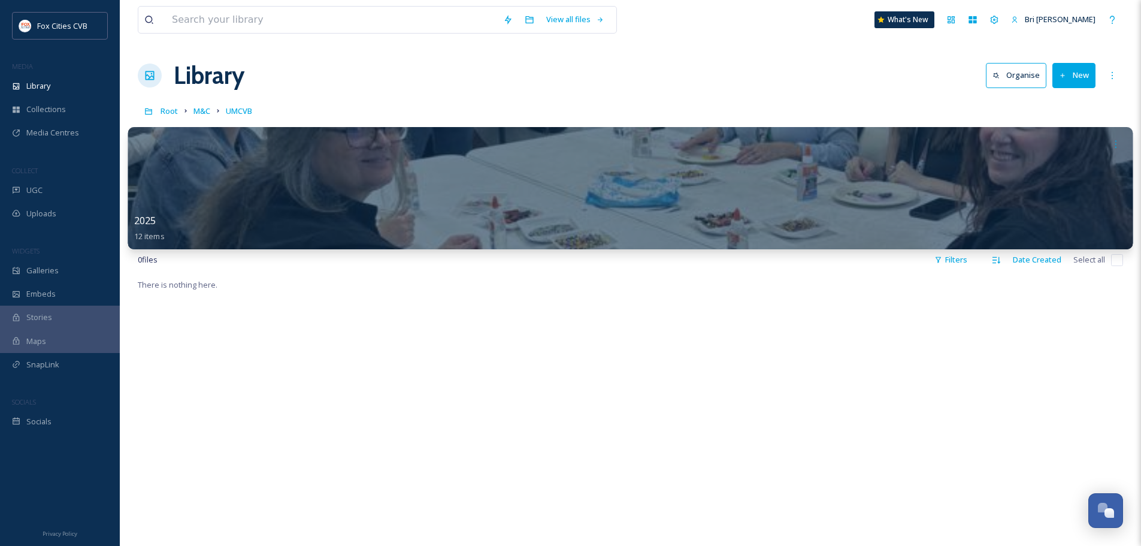
click at [424, 201] on div at bounding box center [630, 188] width 1005 height 122
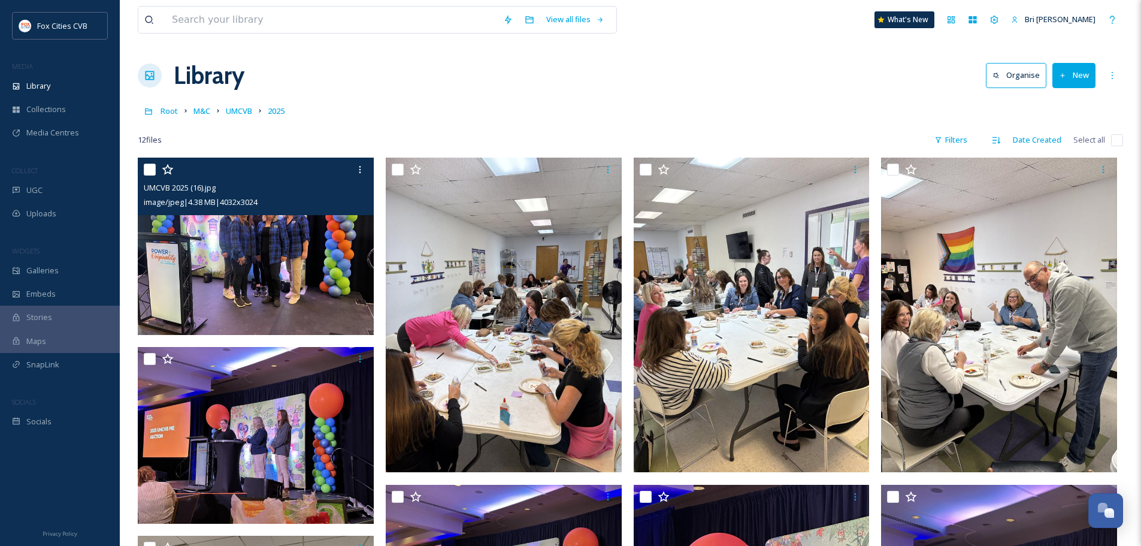
click at [146, 168] on input "checkbox" at bounding box center [150, 170] width 12 height 12
checkbox input "true"
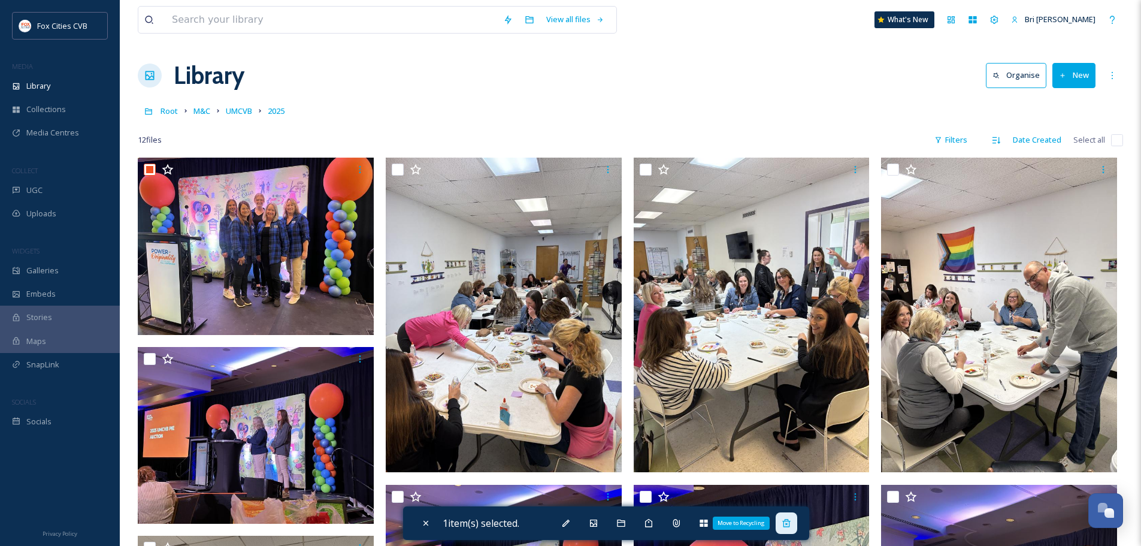
click at [783, 522] on div "Move to Recycling" at bounding box center [787, 523] width 22 height 22
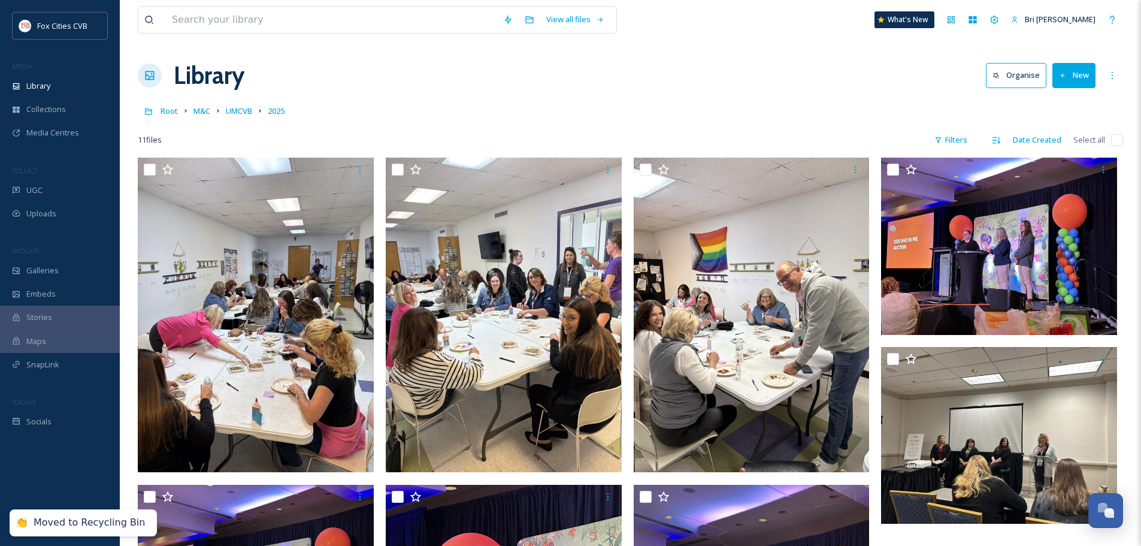
click at [1087, 80] on button "New" at bounding box center [1074, 75] width 43 height 25
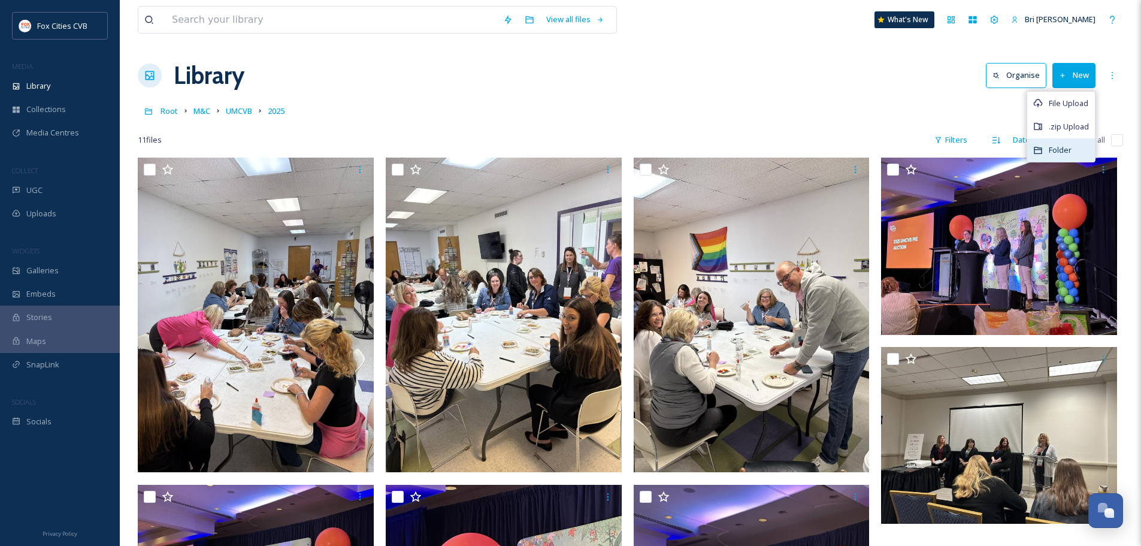
click at [1060, 145] on span "Folder" at bounding box center [1060, 149] width 23 height 11
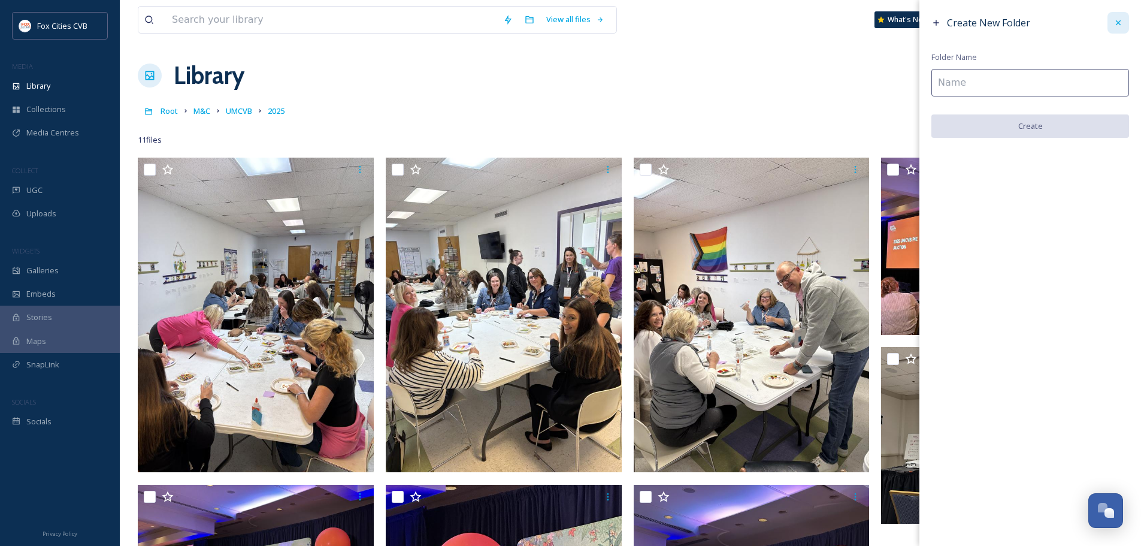
click at [1122, 20] on icon at bounding box center [1119, 23] width 10 height 10
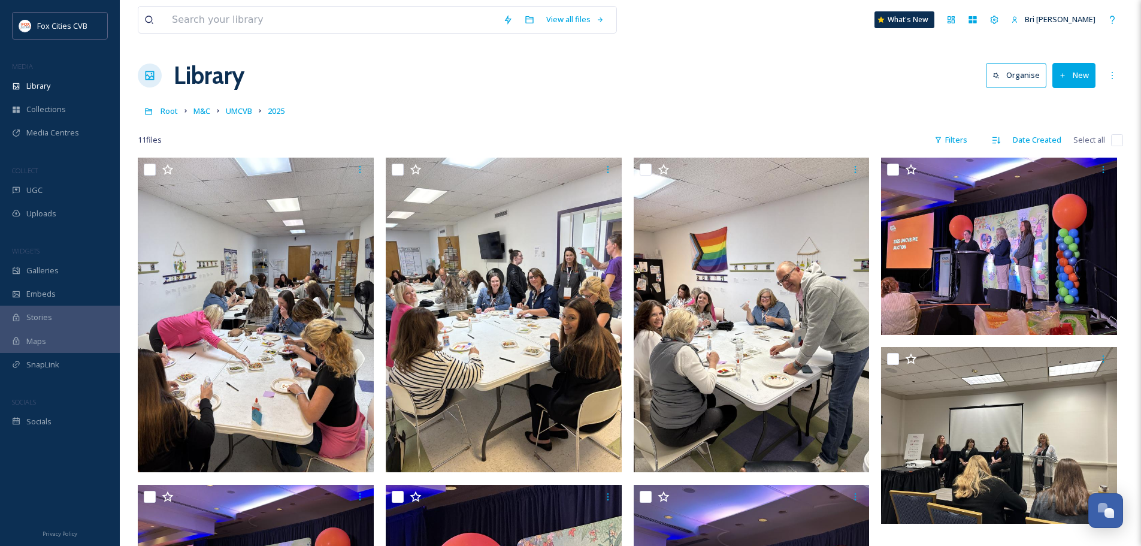
click at [1063, 84] on button "New" at bounding box center [1074, 75] width 43 height 25
click at [1066, 99] on span "File Upload" at bounding box center [1069, 103] width 40 height 11
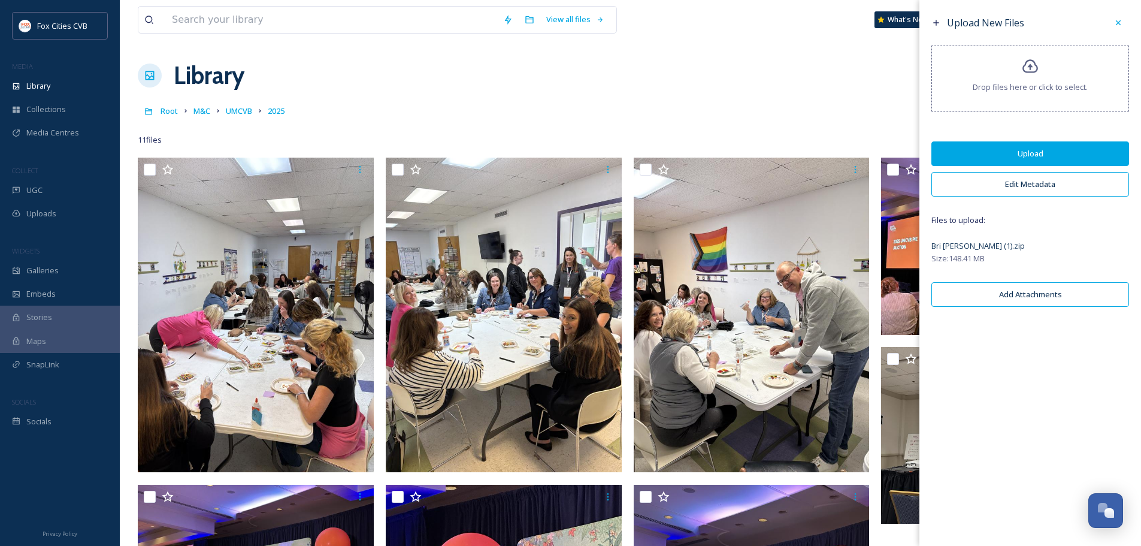
click at [1013, 150] on button "Upload" at bounding box center [1031, 153] width 198 height 25
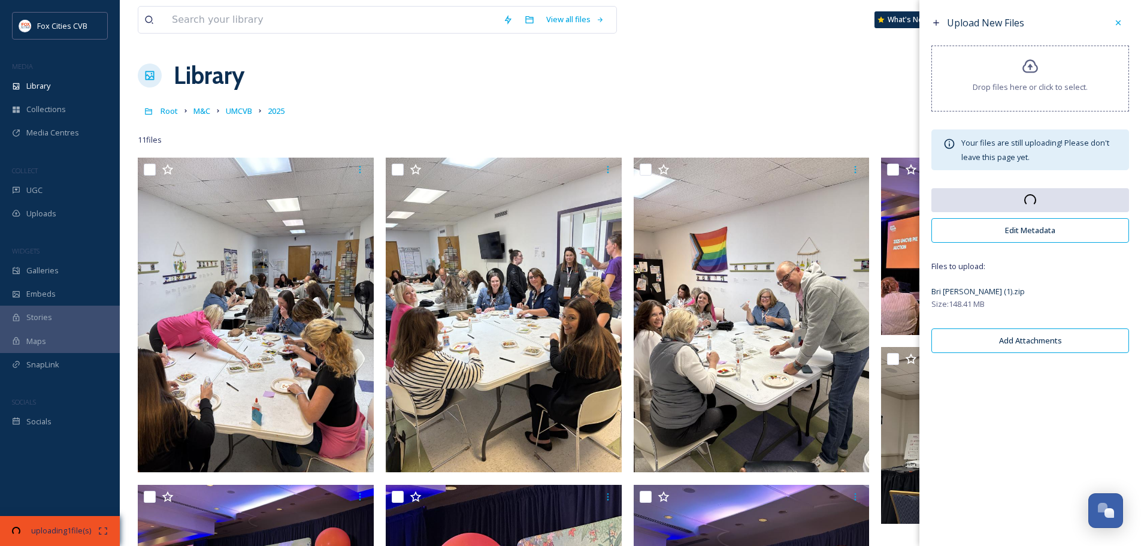
click at [1051, 237] on button "Edit Metadata" at bounding box center [1031, 230] width 198 height 25
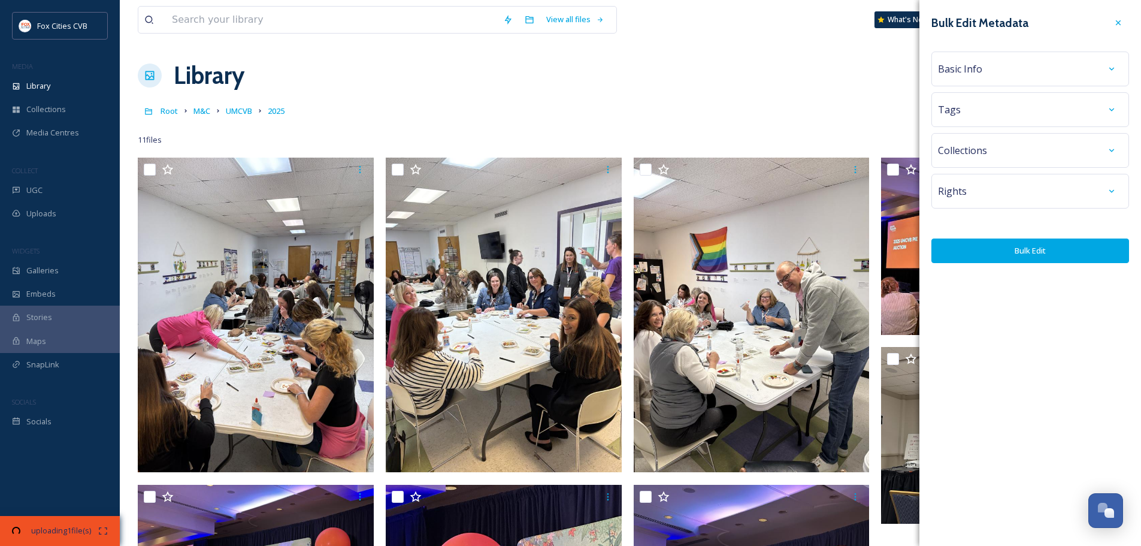
click at [964, 61] on div "Basic Info" at bounding box center [1030, 69] width 185 height 22
click at [971, 66] on span "Basic Info" at bounding box center [960, 69] width 44 height 14
click at [1109, 68] on icon at bounding box center [1112, 69] width 10 height 10
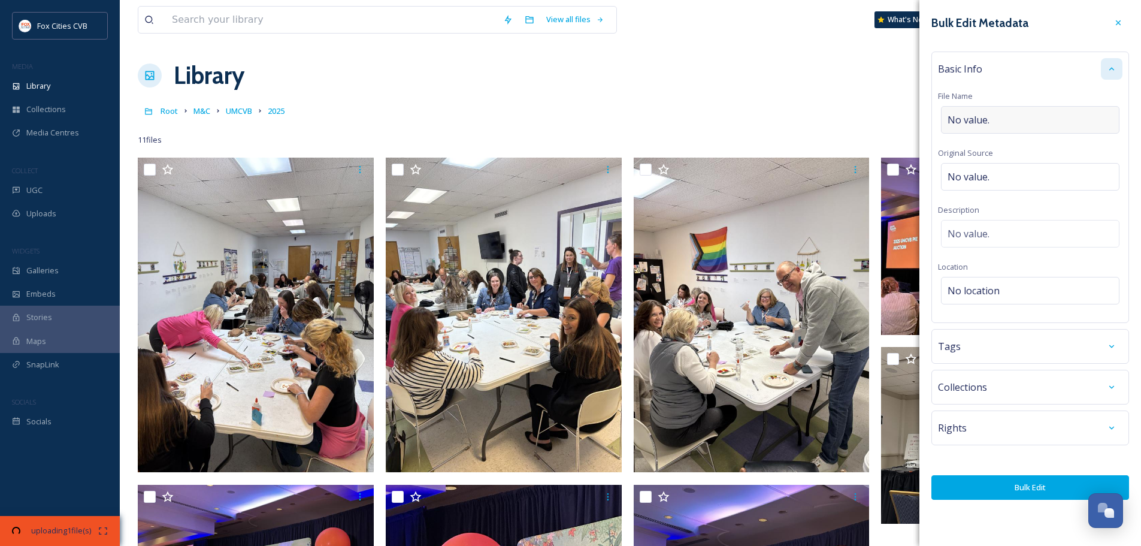
click at [1013, 113] on div "No value." at bounding box center [1030, 120] width 179 height 28
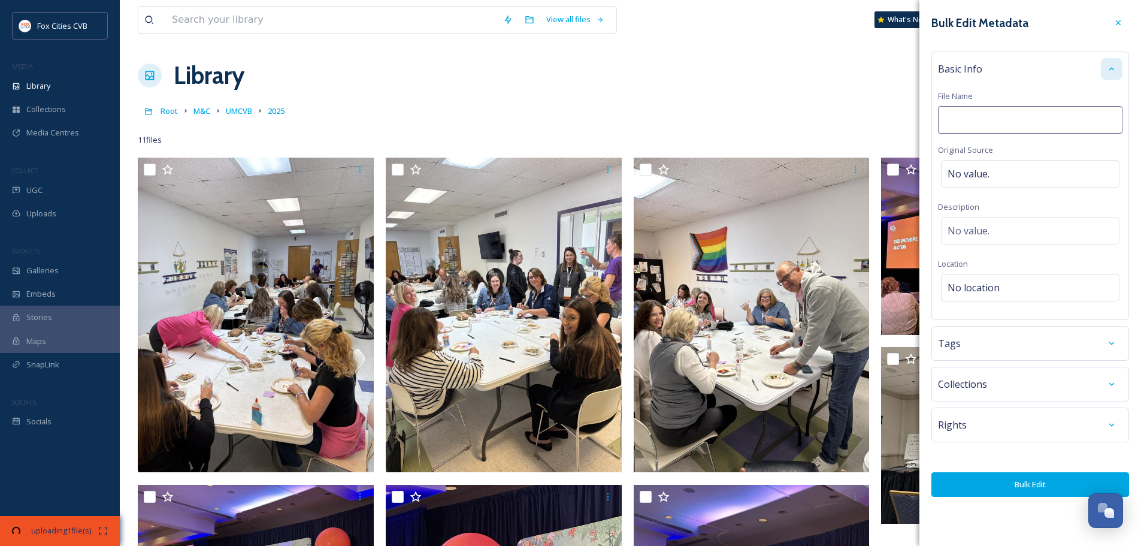
click at [1009, 117] on input at bounding box center [1030, 120] width 185 height 28
type input "UMCVB"
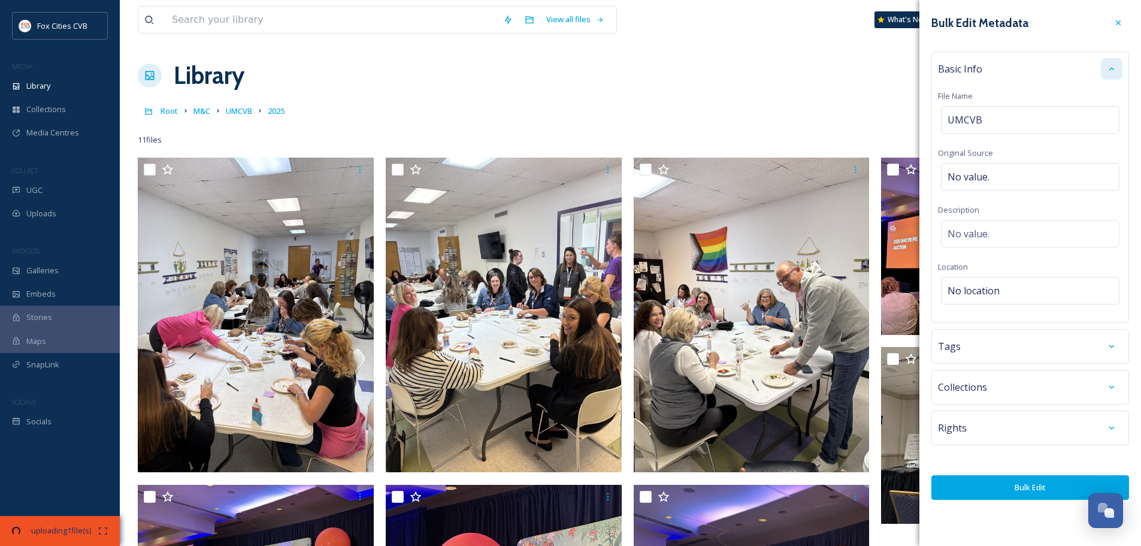
click at [1006, 483] on button "Bulk Edit" at bounding box center [1031, 487] width 198 height 25
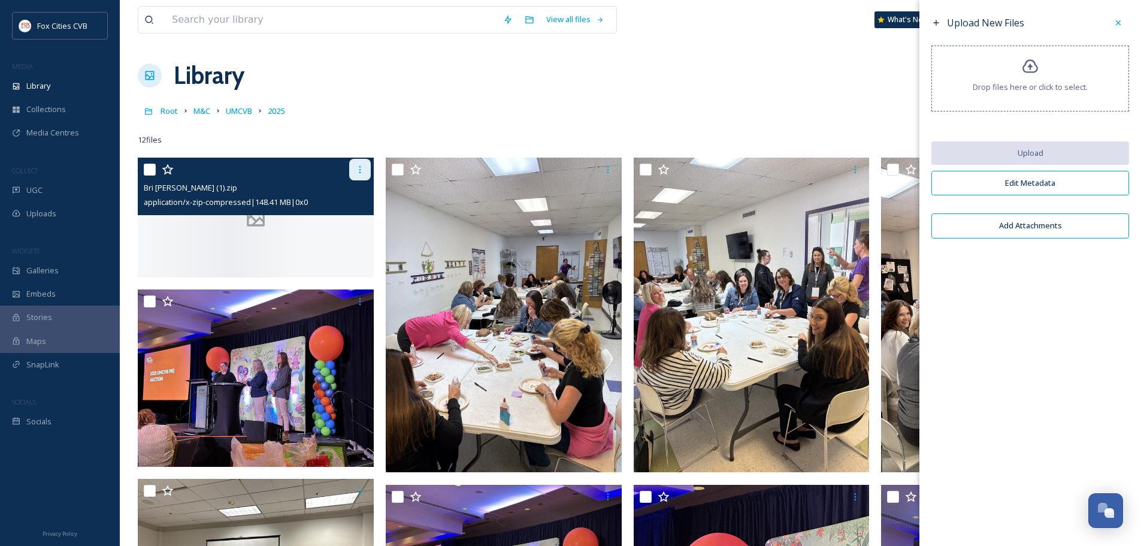
click at [362, 170] on icon at bounding box center [360, 170] width 10 height 10
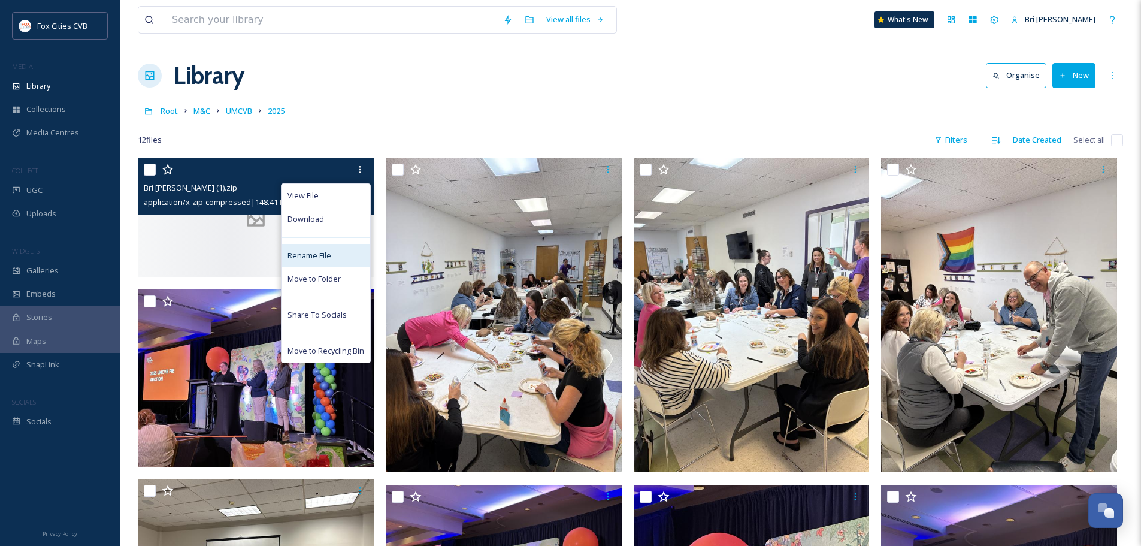
click at [324, 256] on span "Rename File" at bounding box center [310, 255] width 44 height 11
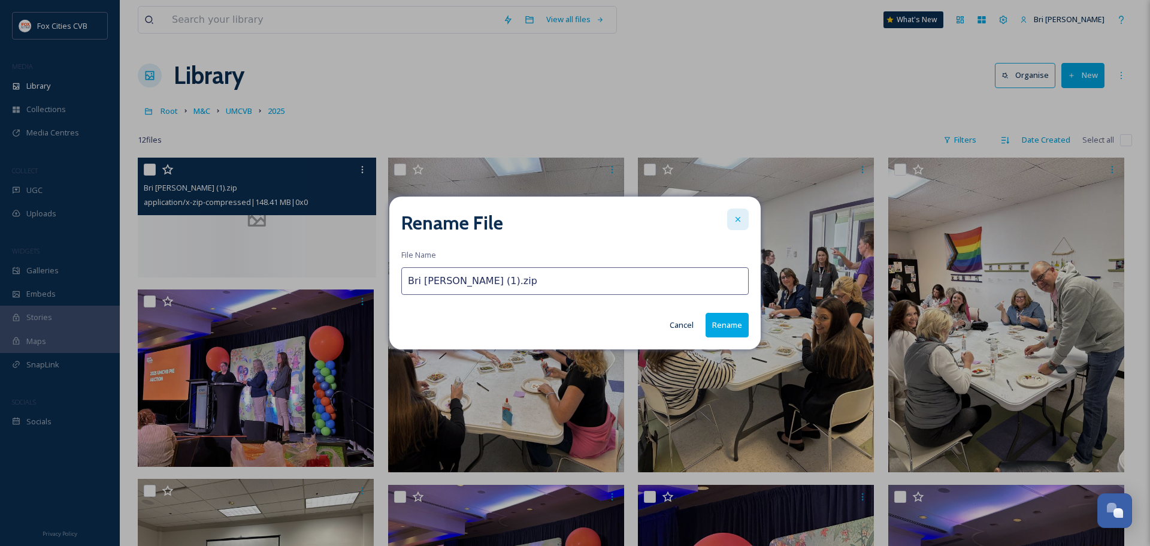
click at [743, 217] on div at bounding box center [738, 219] width 22 height 22
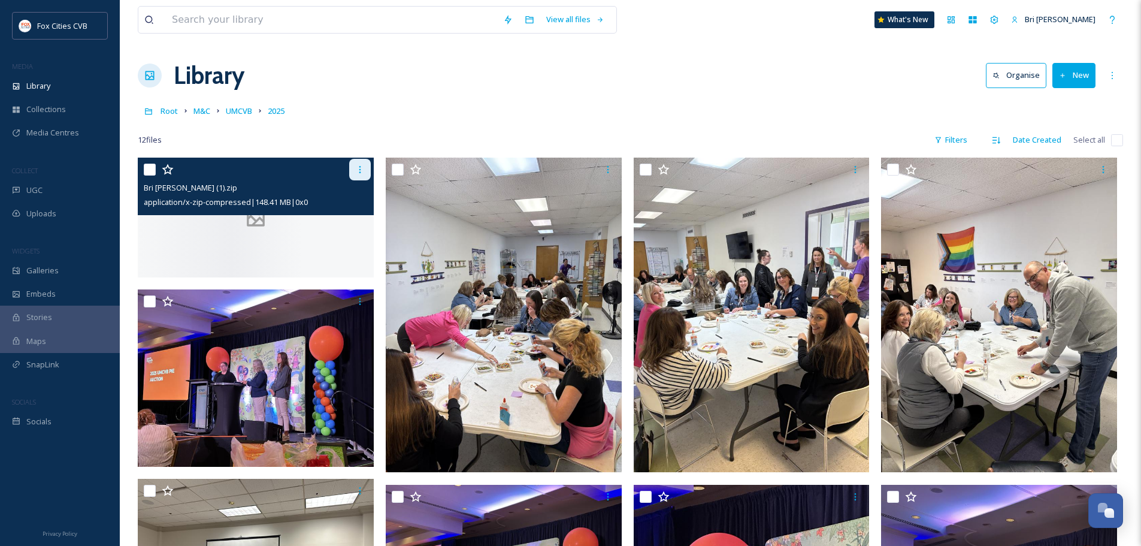
click at [353, 172] on div at bounding box center [360, 170] width 22 height 22
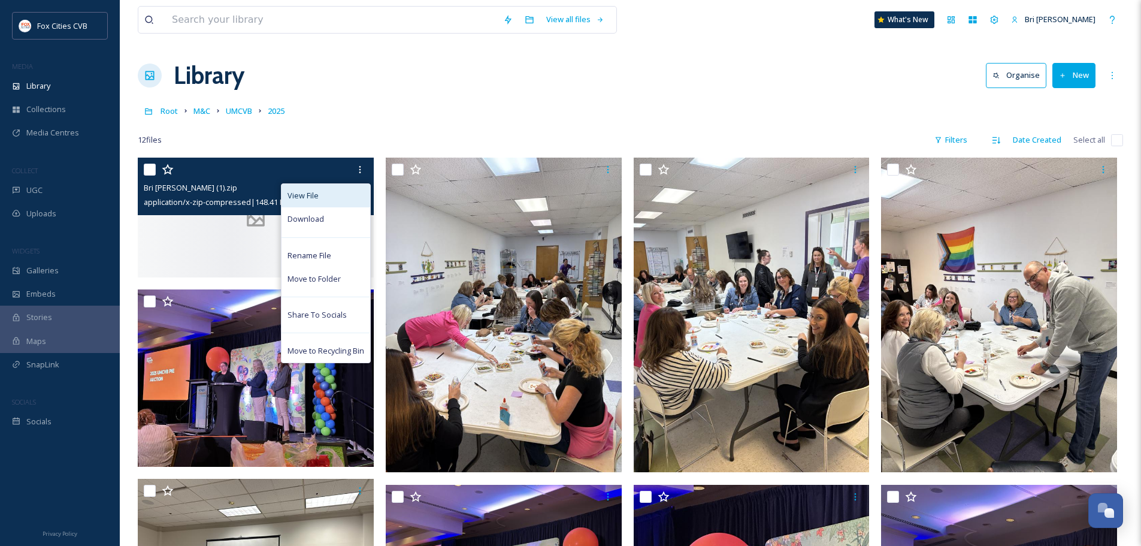
click at [312, 199] on span "View File" at bounding box center [303, 195] width 31 height 11
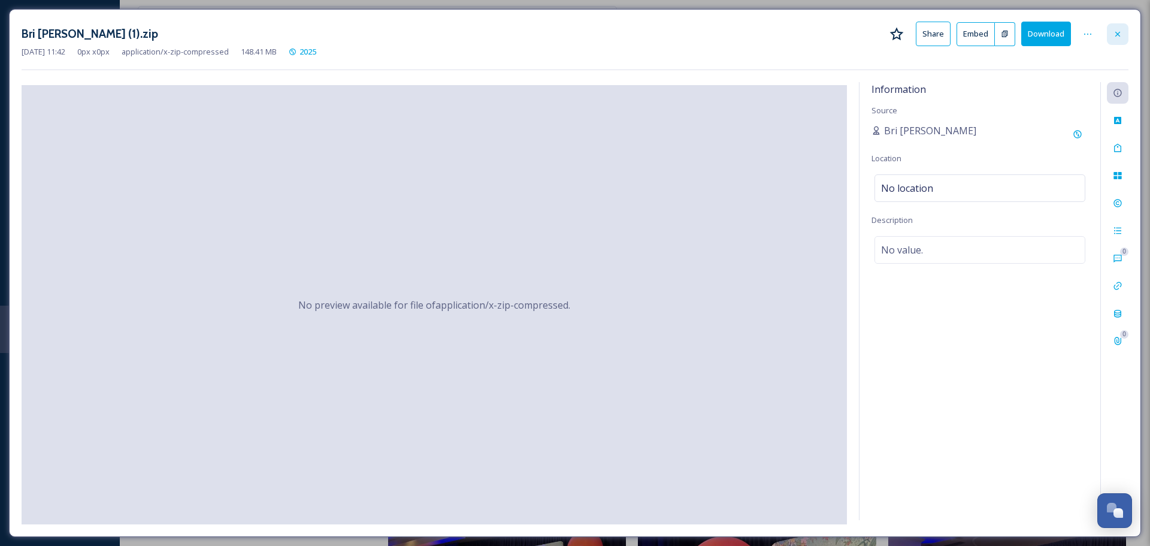
click at [1117, 32] on icon at bounding box center [1118, 33] width 5 height 5
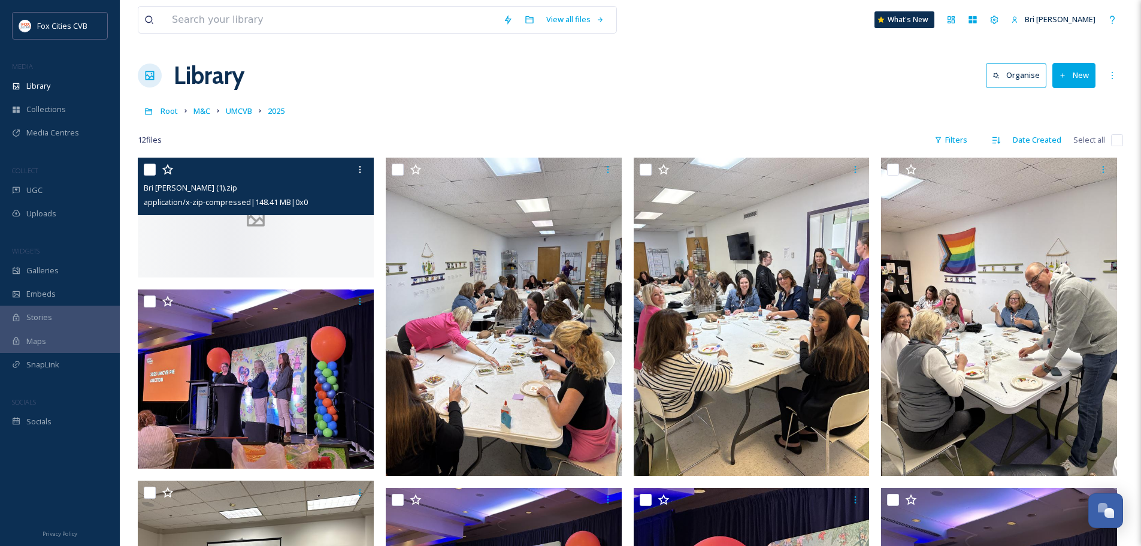
click at [149, 166] on input "checkbox" at bounding box center [150, 170] width 12 height 12
checkbox input "true"
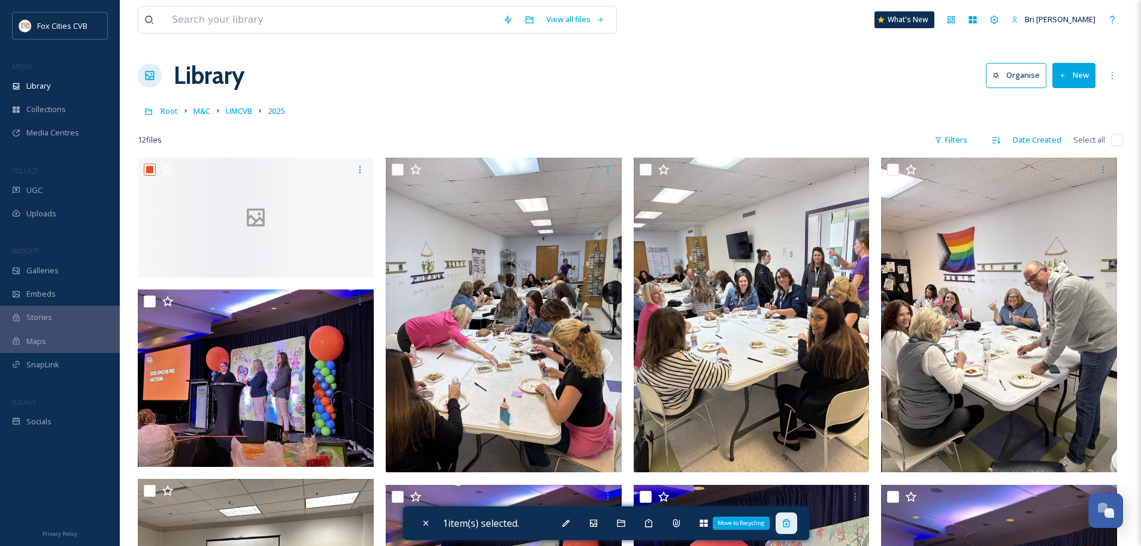
click at [786, 519] on icon at bounding box center [787, 523] width 10 height 10
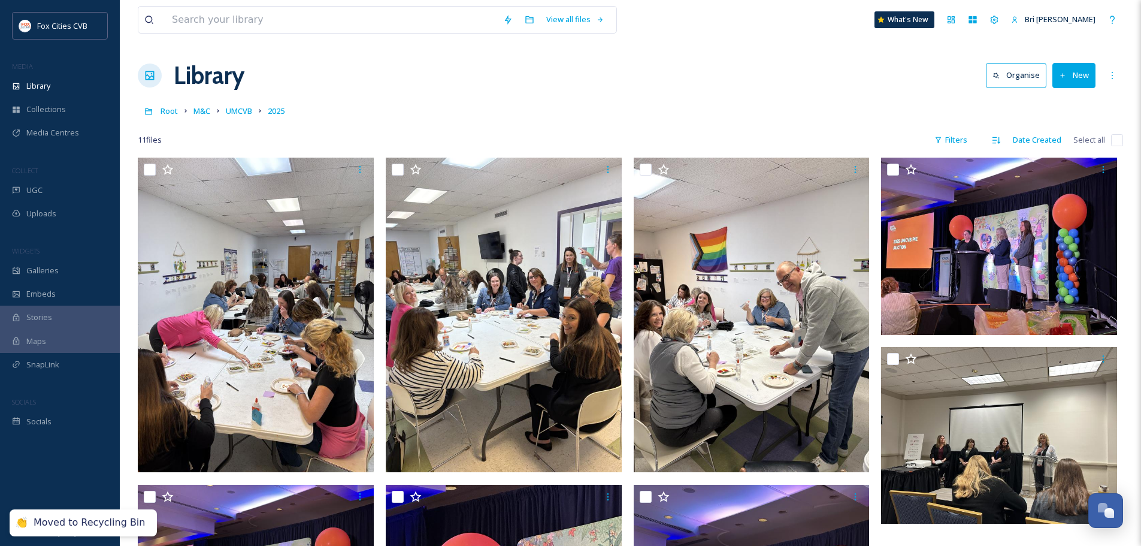
click at [1081, 81] on button "New" at bounding box center [1074, 75] width 43 height 25
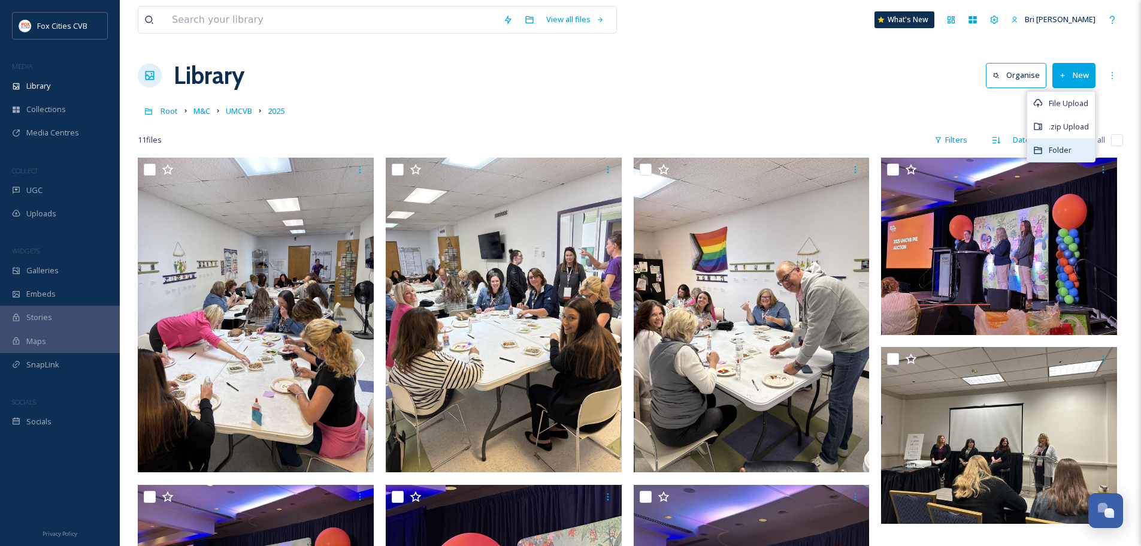
click at [1077, 145] on div "Folder" at bounding box center [1061, 149] width 68 height 23
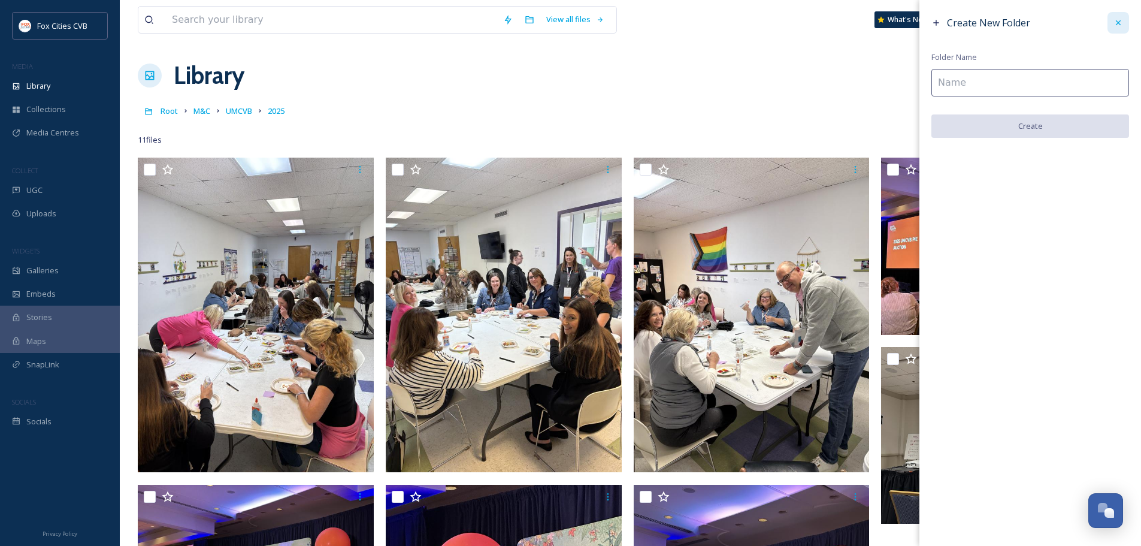
click at [1117, 20] on icon at bounding box center [1119, 23] width 10 height 10
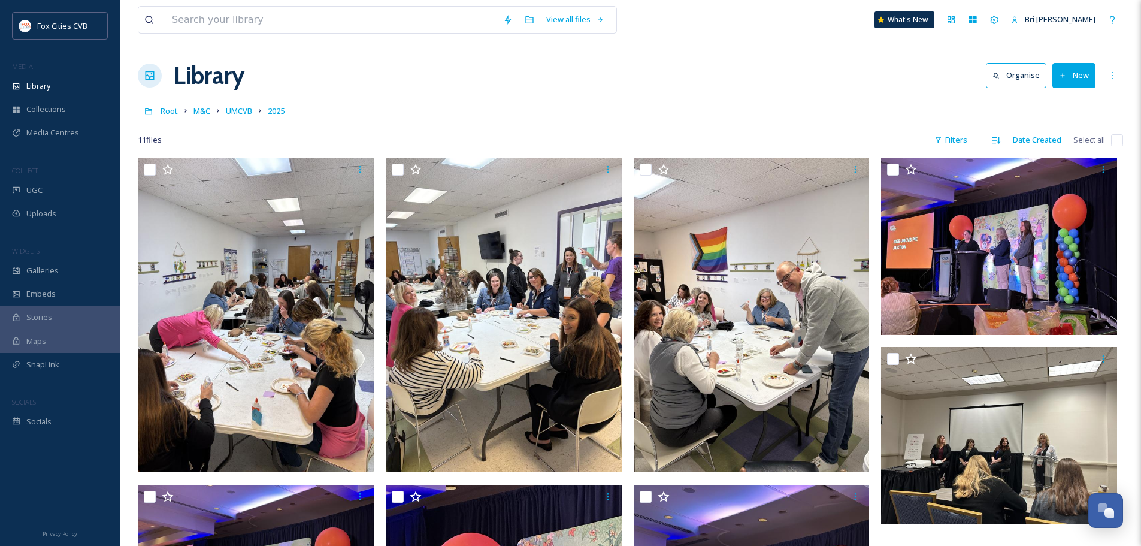
click at [1083, 71] on button "New" at bounding box center [1074, 75] width 43 height 25
click at [1071, 101] on span "File Upload" at bounding box center [1069, 103] width 40 height 11
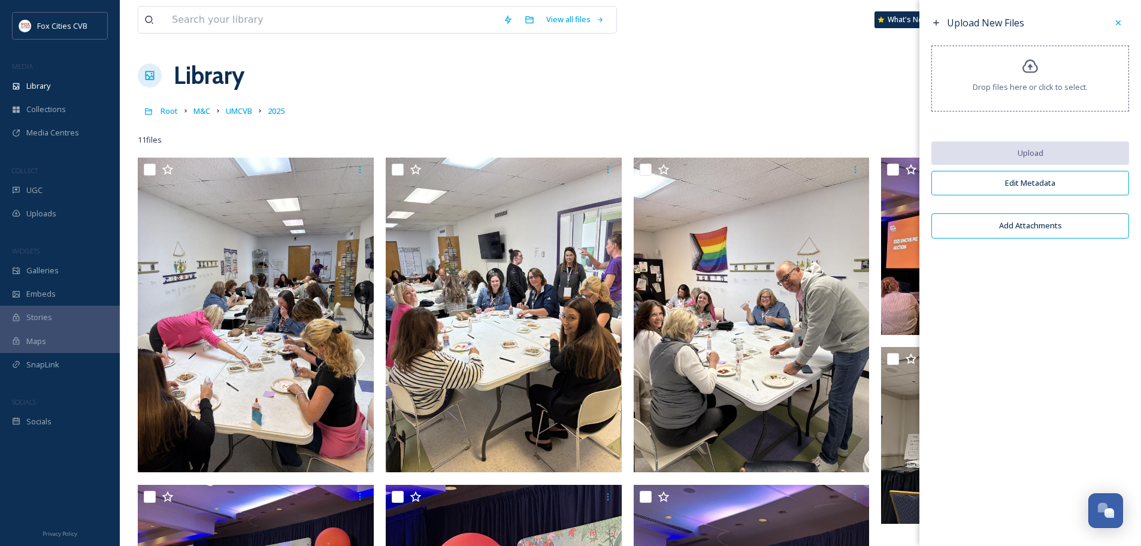
click at [1048, 86] on span "Drop files here or click to select." at bounding box center [1030, 86] width 115 height 11
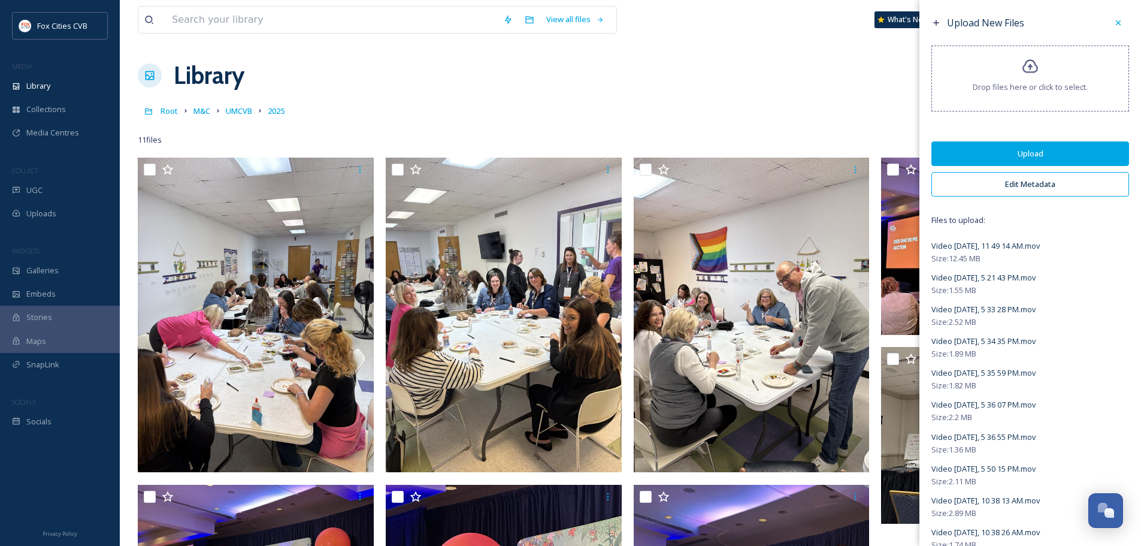
click at [969, 180] on button "Edit Metadata" at bounding box center [1031, 184] width 198 height 25
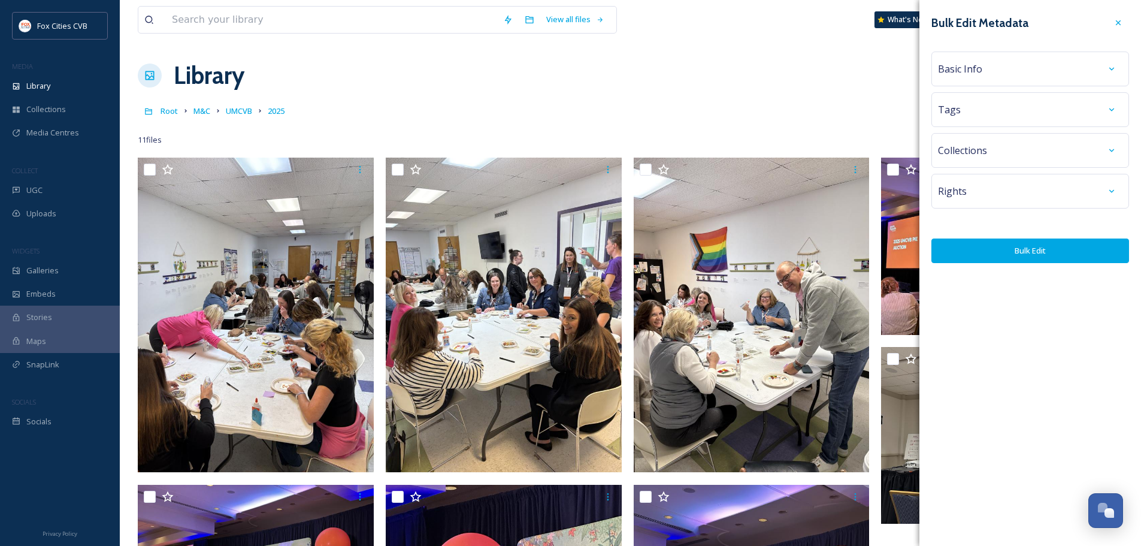
click at [990, 72] on div "Basic Info" at bounding box center [1030, 69] width 185 height 22
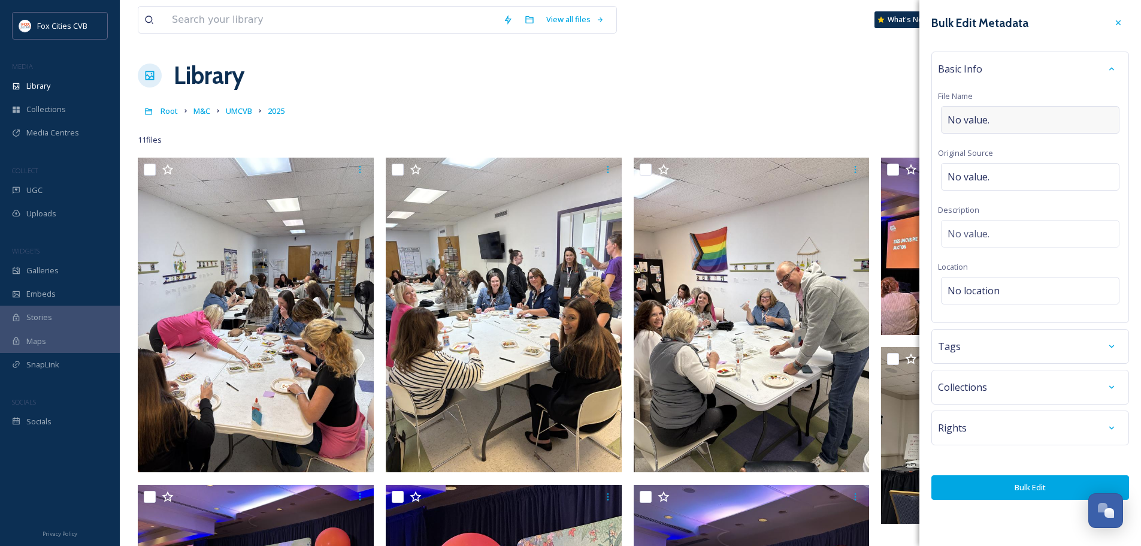
click at [1001, 122] on div "No value." at bounding box center [1030, 120] width 179 height 28
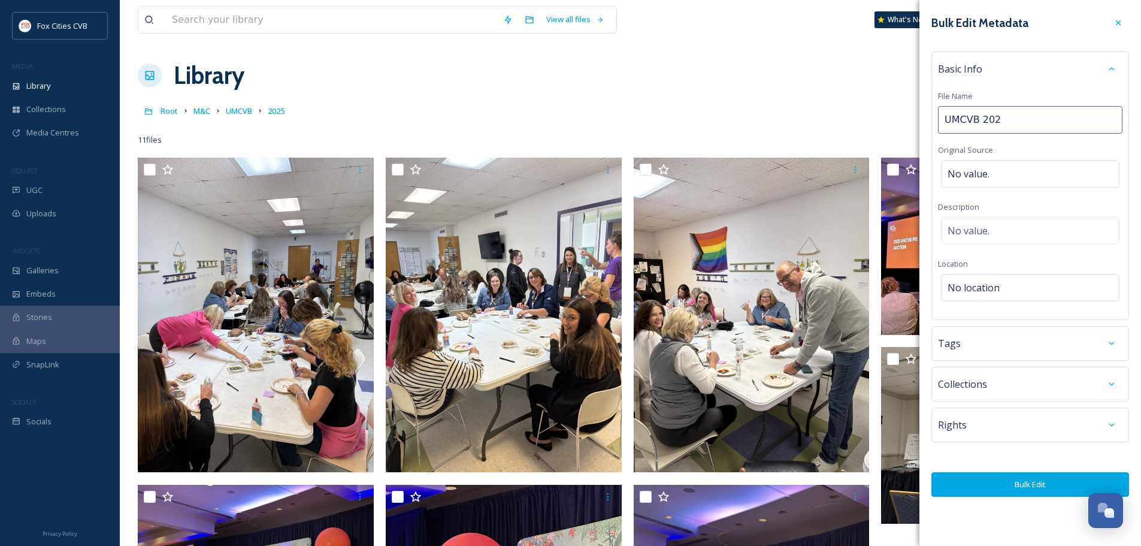
type input "UMCVB 2025"
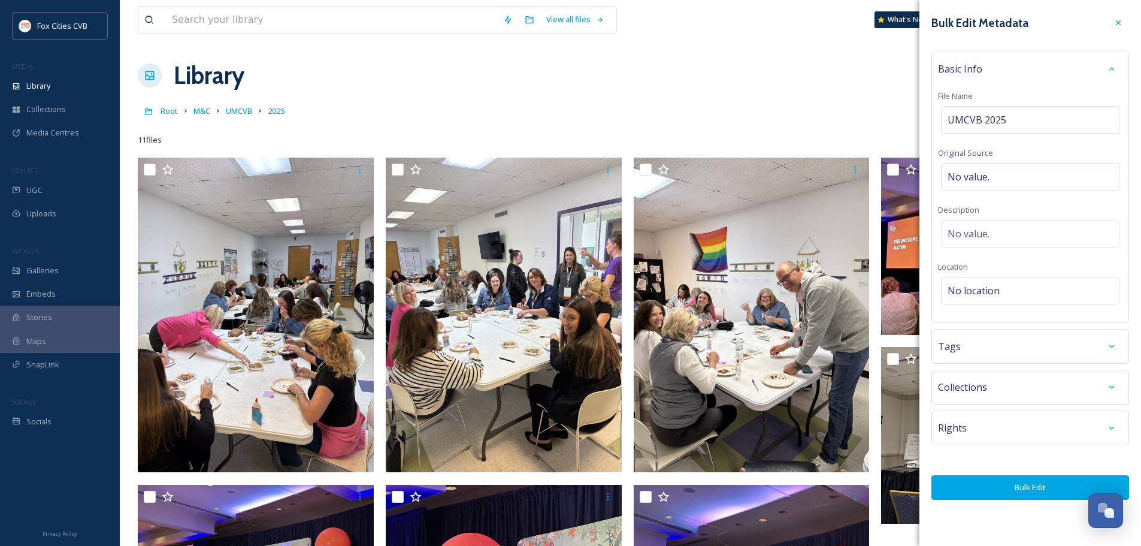
click at [1047, 485] on button "Bulk Edit" at bounding box center [1031, 487] width 198 height 25
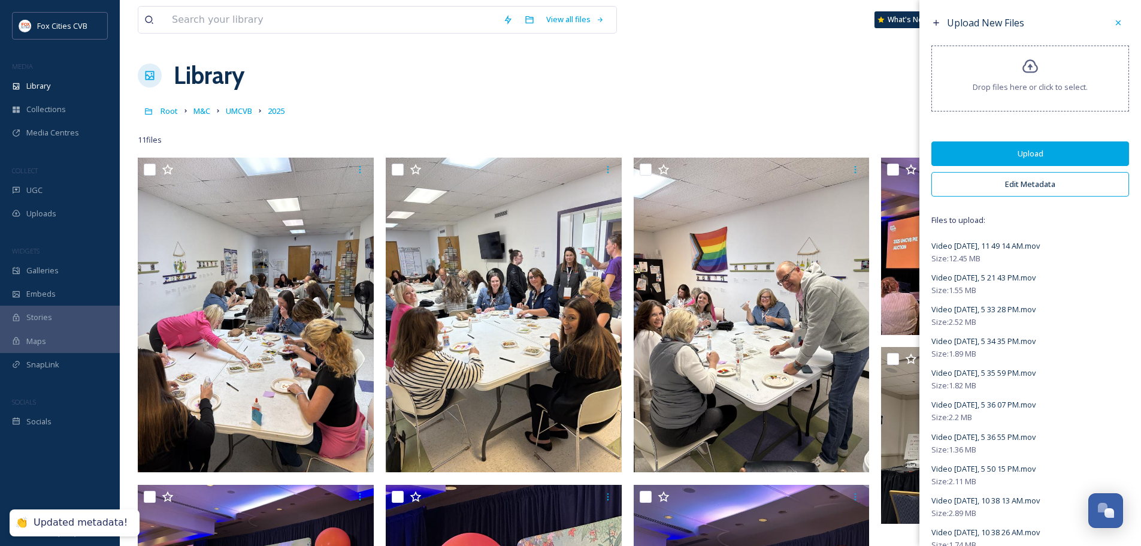
click at [993, 157] on button "Upload" at bounding box center [1031, 153] width 198 height 25
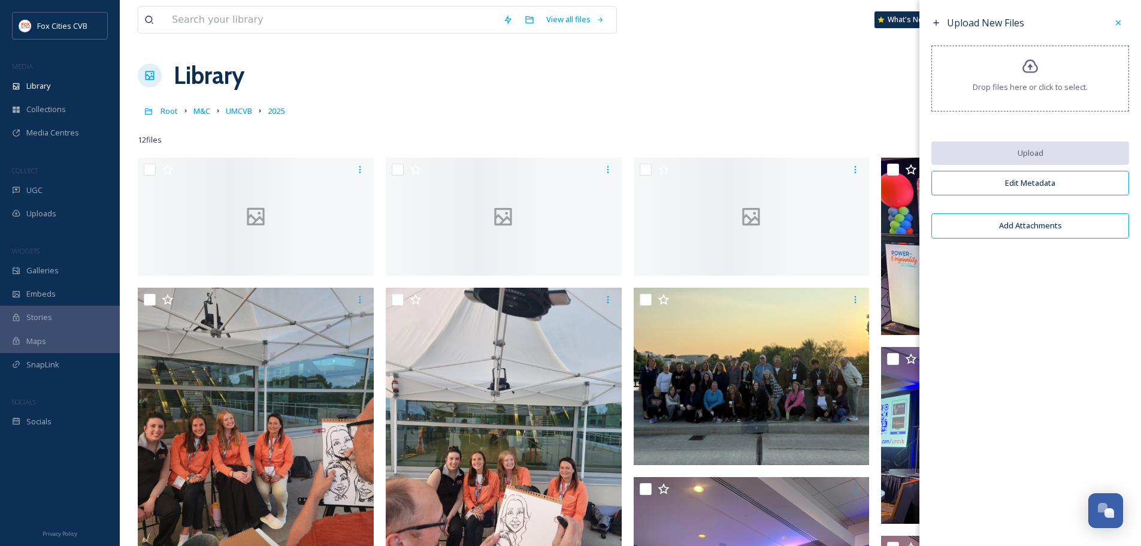
click at [1116, 20] on icon at bounding box center [1119, 23] width 10 height 10
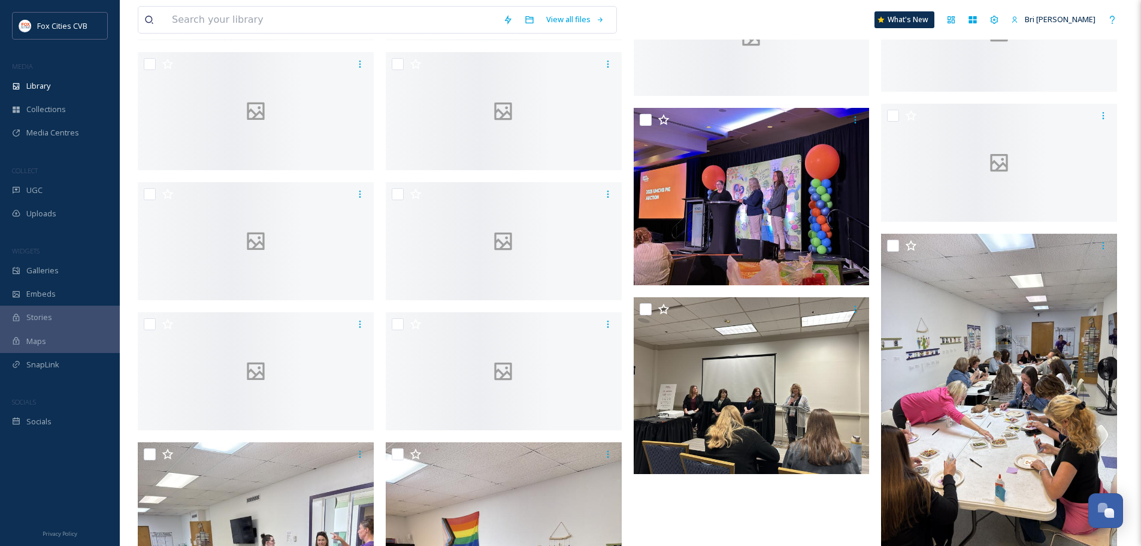
scroll to position [1558, 0]
